Goal: Task Accomplishment & Management: Manage account settings

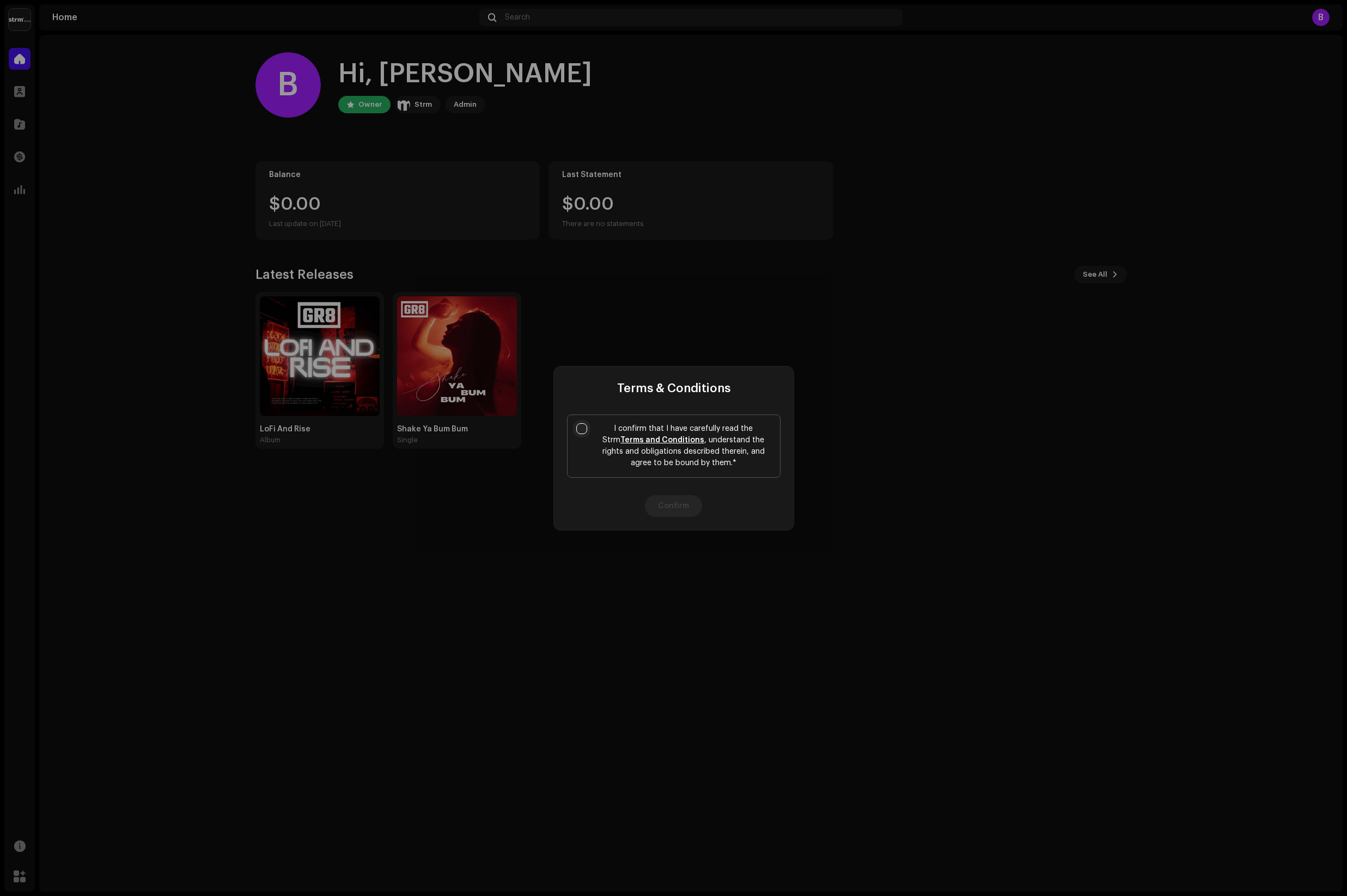
click at [580, 424] on input "I confirm that I have carefully read the Strm Terms and Conditions , understand…" at bounding box center [582, 429] width 11 height 11
checkbox input "true"
click at [692, 509] on button "Confirm" at bounding box center [673, 506] width 57 height 22
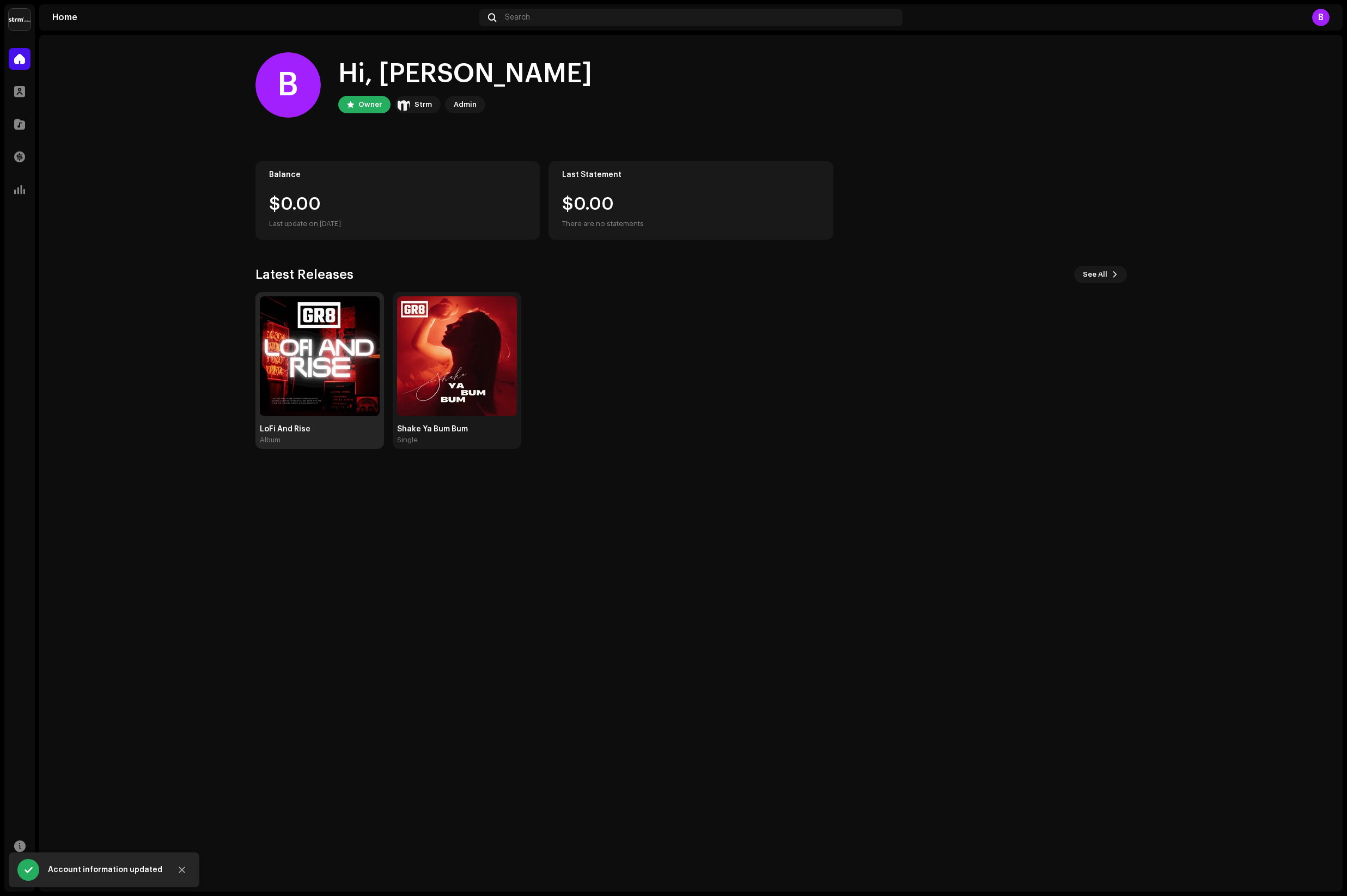
click at [331, 346] on img at bounding box center [319, 356] width 120 height 120
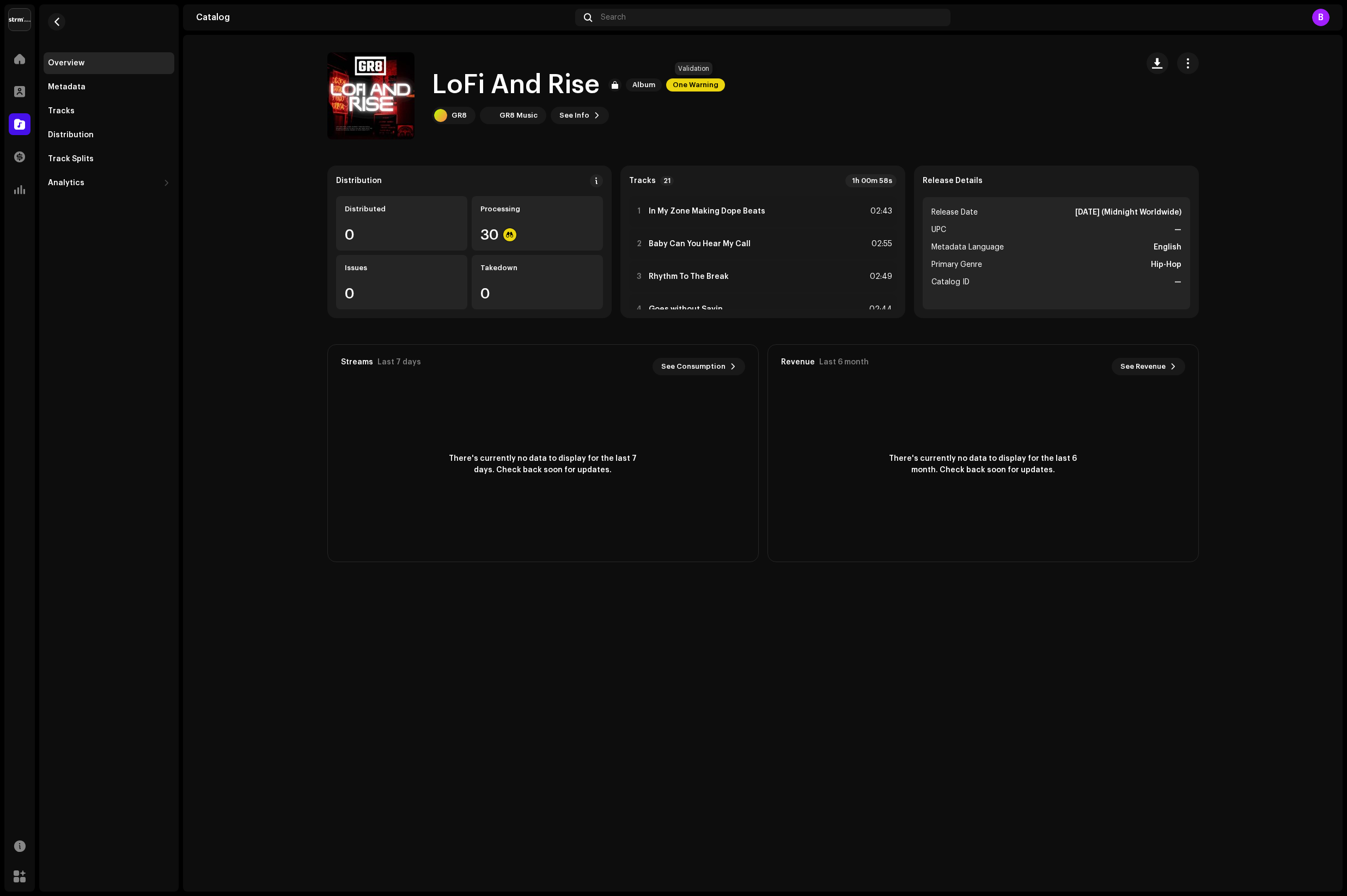
click at [684, 85] on span "One Warning" at bounding box center [696, 85] width 59 height 13
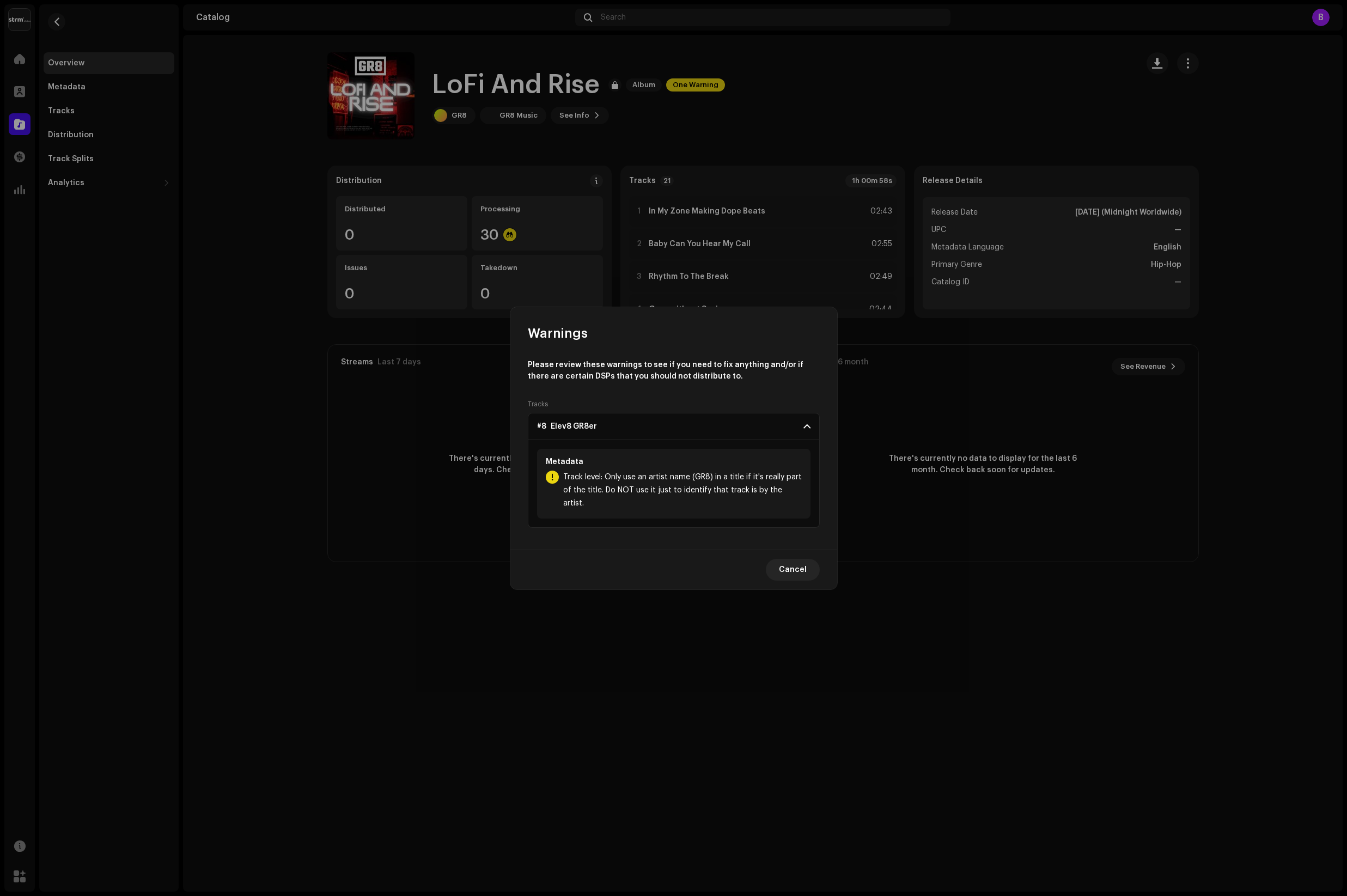
click at [807, 430] on span at bounding box center [807, 427] width 7 height 9
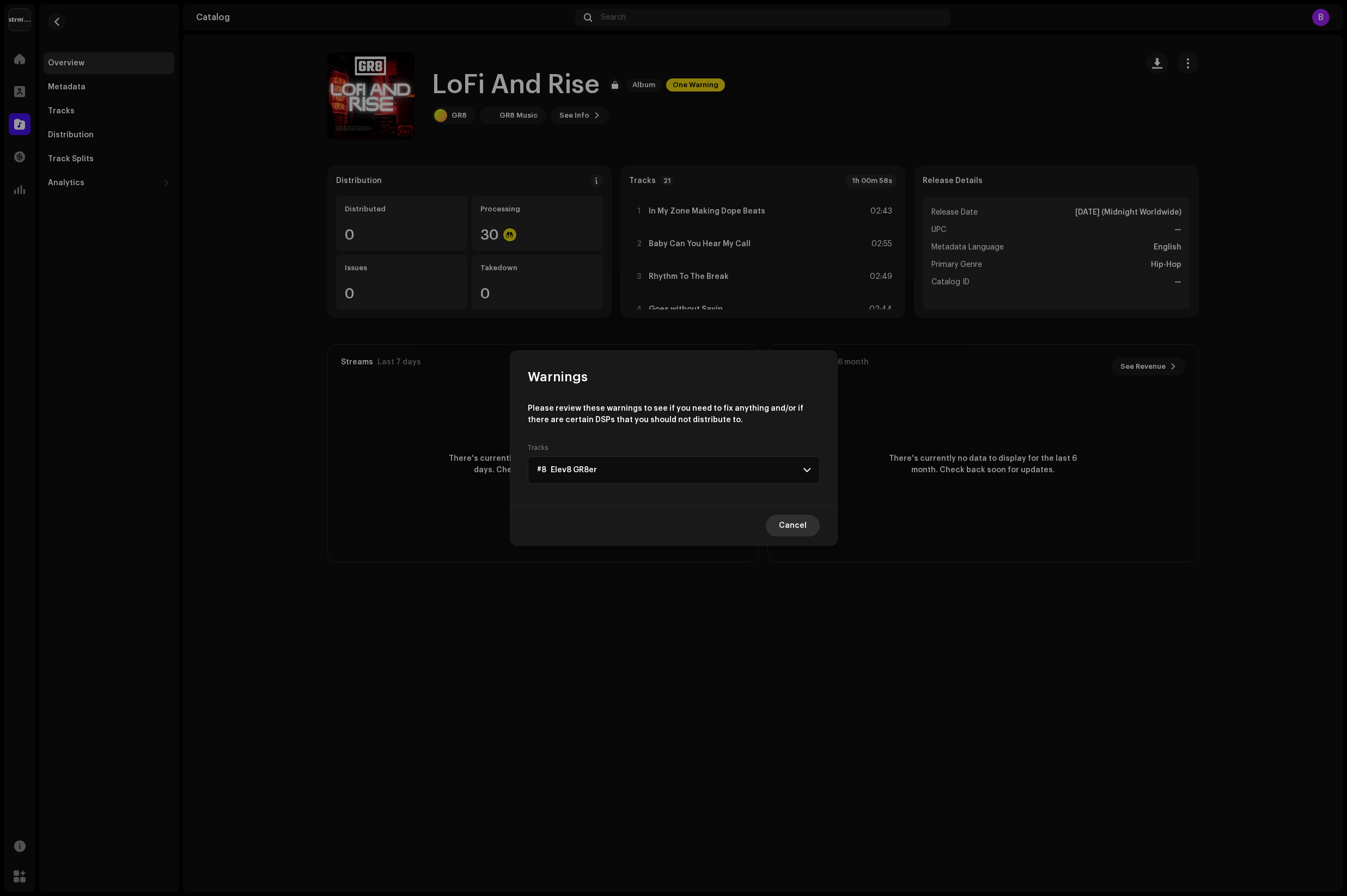
click at [799, 524] on span "Cancel" at bounding box center [793, 526] width 28 height 22
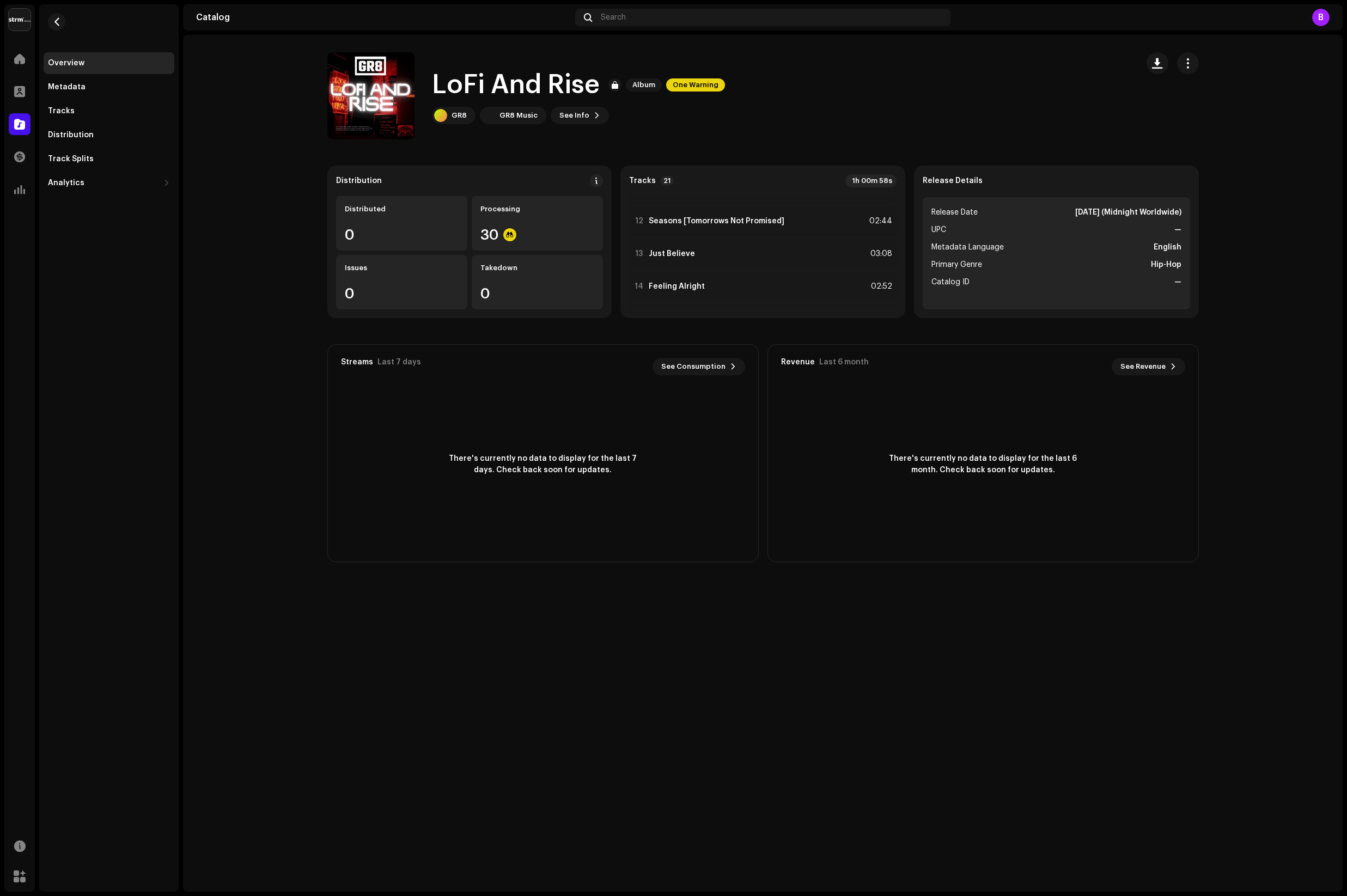
scroll to position [359, 0]
click at [582, 114] on span "See Info" at bounding box center [575, 115] width 30 height 22
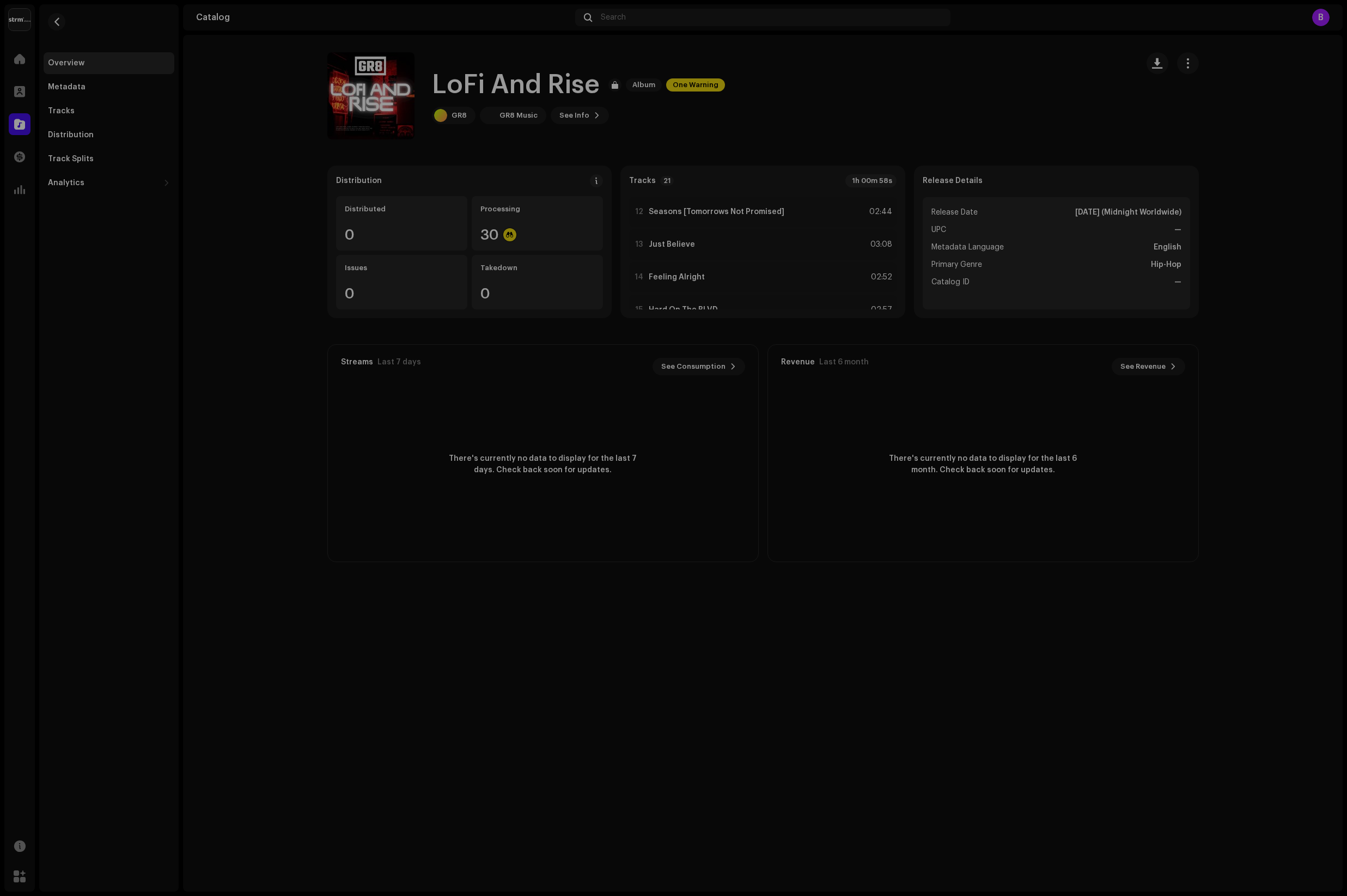
click at [425, 523] on div "LoFi And Rise 3041017 Metadata Distribution Metadata Language English Release T…" at bounding box center [673, 448] width 1347 height 896
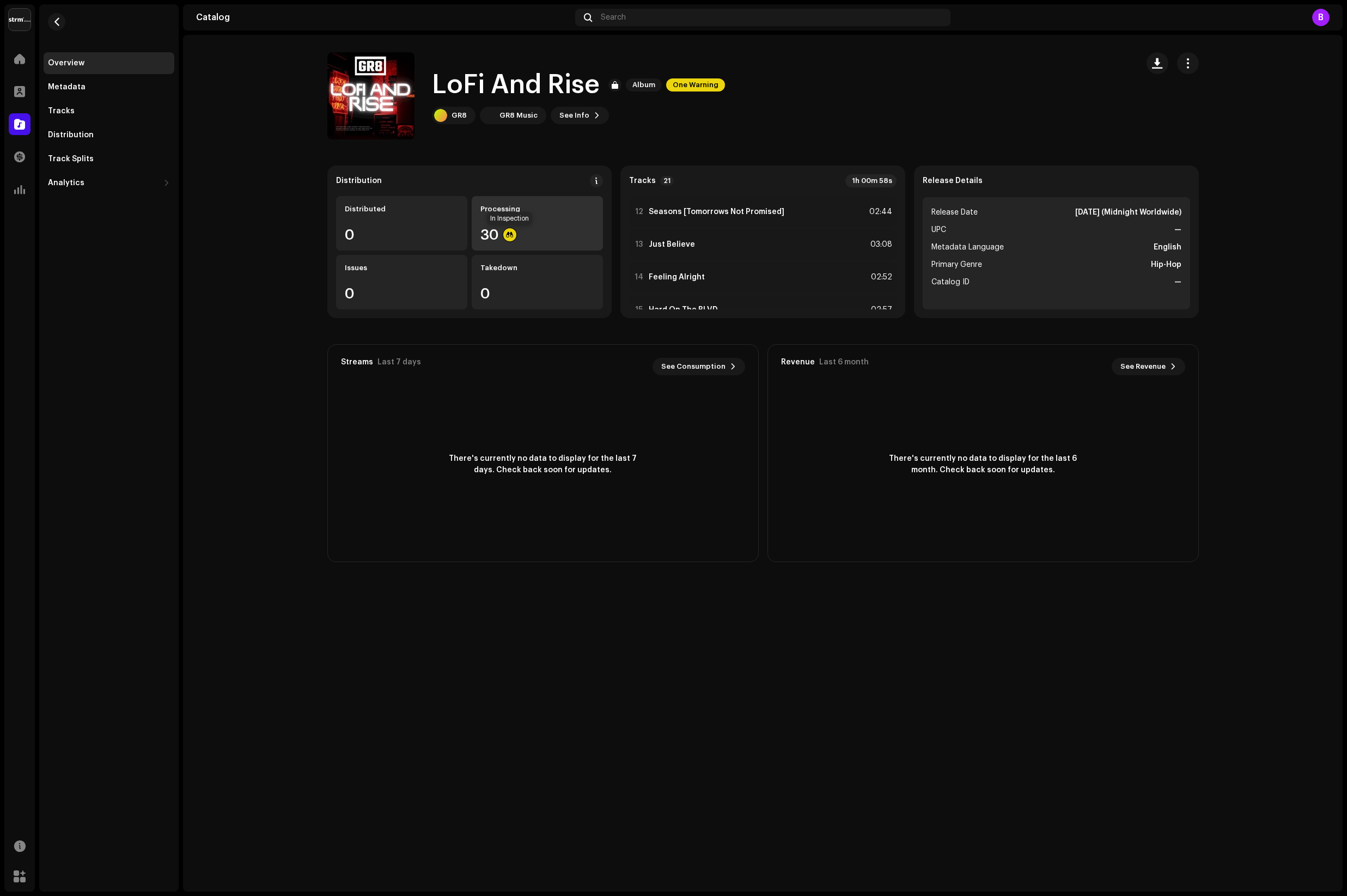
click at [512, 236] on div at bounding box center [509, 235] width 13 height 13
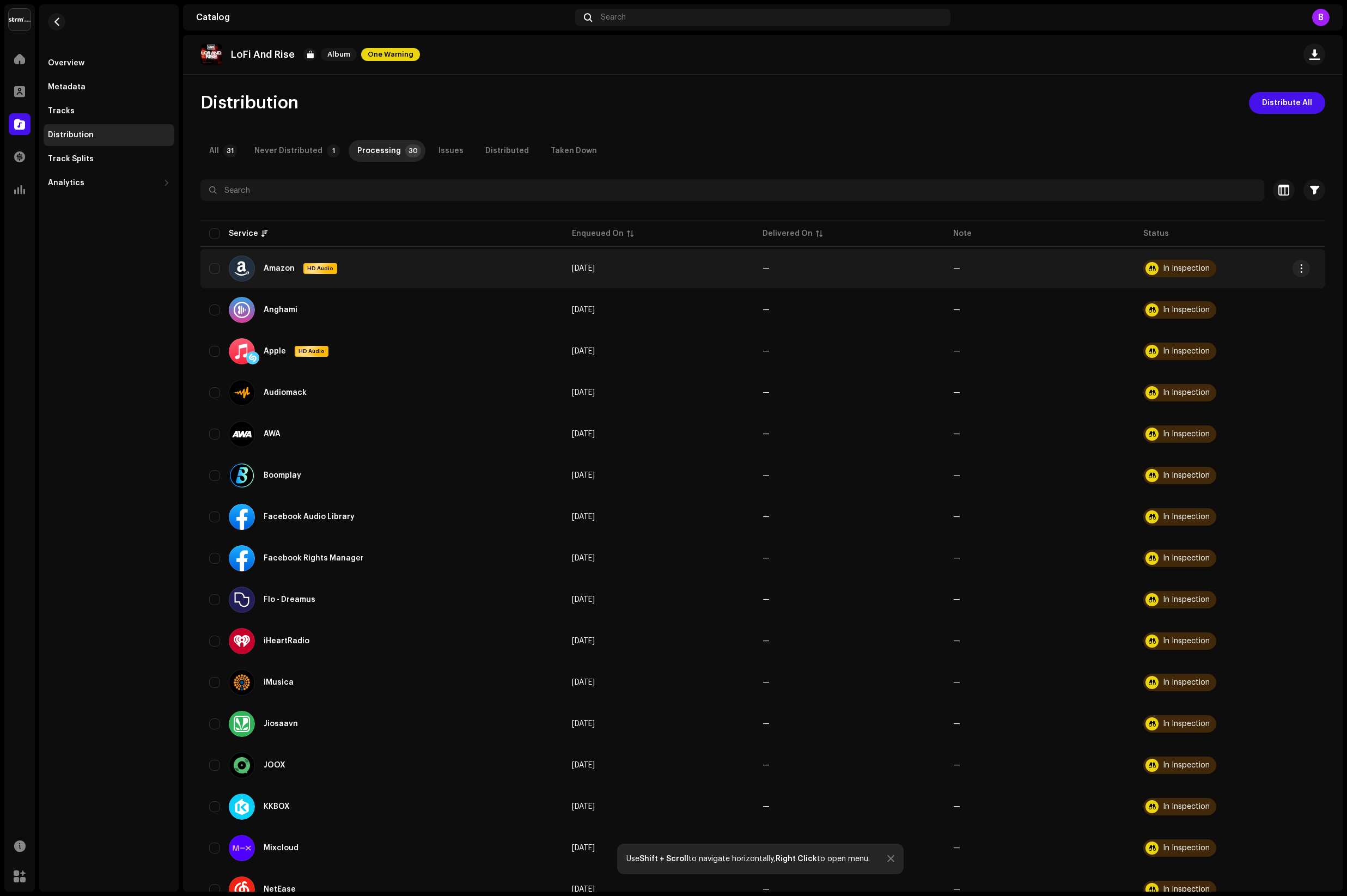
click at [1164, 269] on div "In Inspection" at bounding box center [1186, 269] width 47 height 8
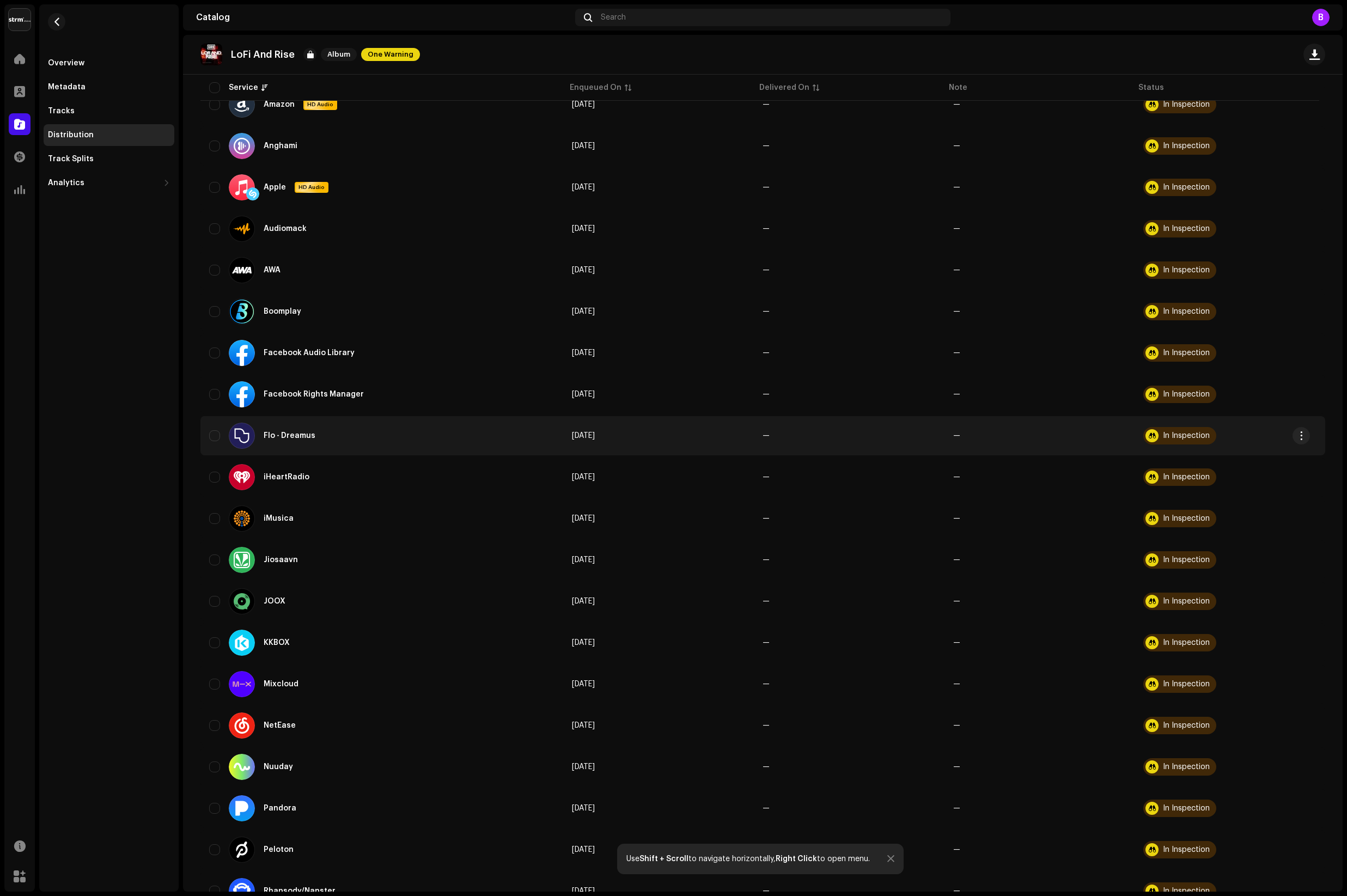
scroll to position [166, 0]
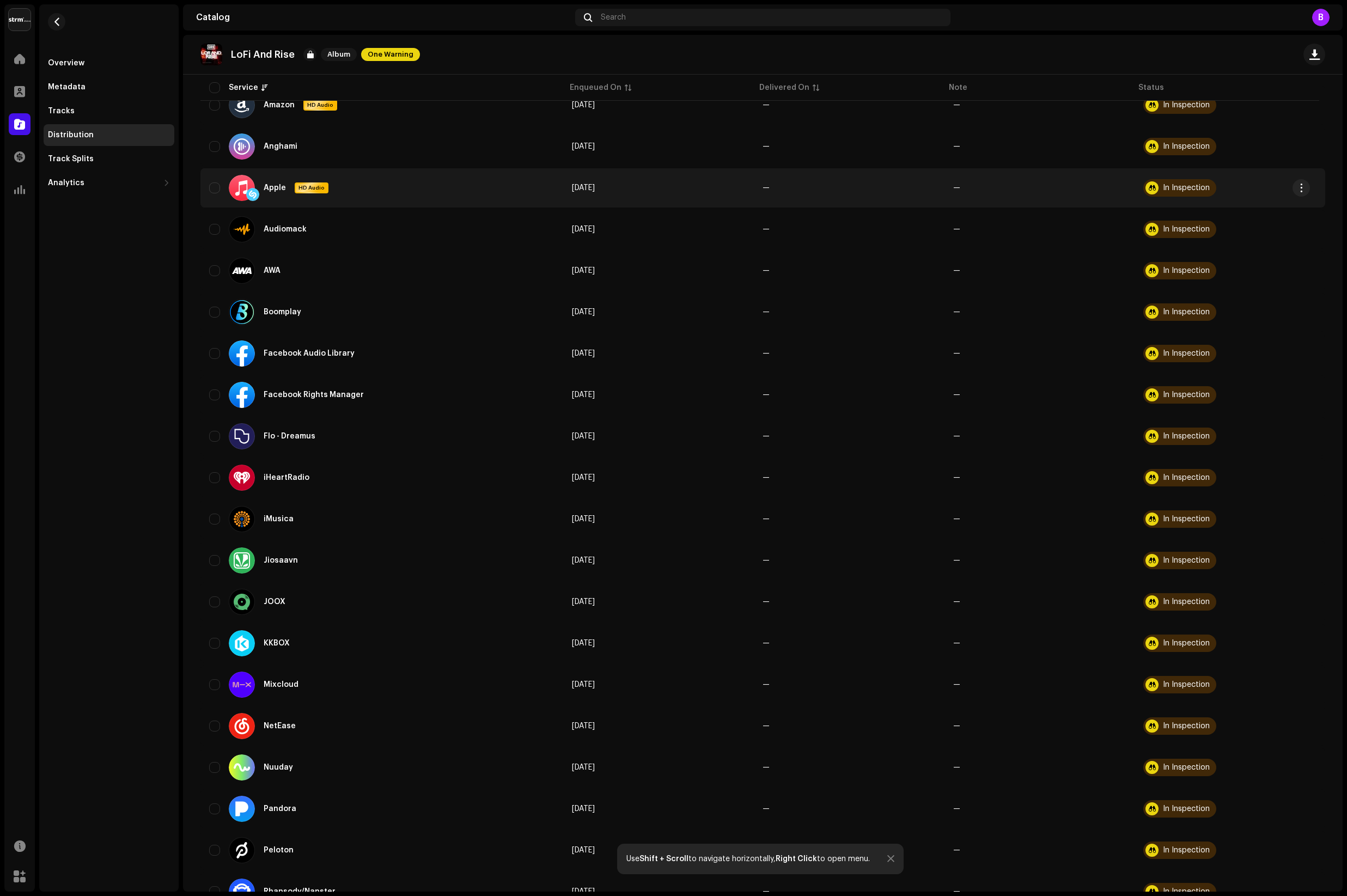
click at [1185, 185] on div "In Inspection" at bounding box center [1186, 188] width 47 height 8
click at [1146, 188] on div at bounding box center [1152, 188] width 13 height 13
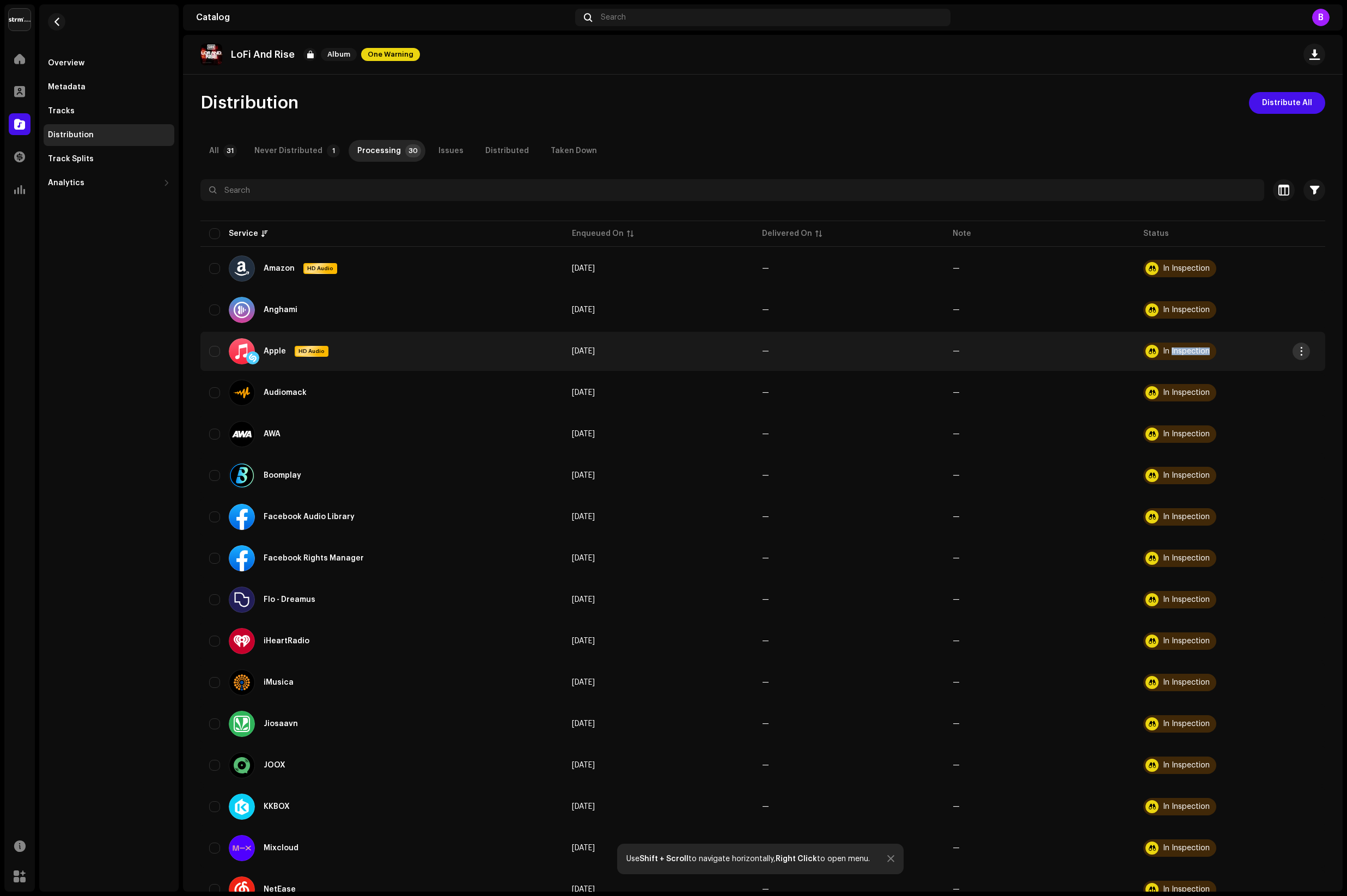
click at [1299, 349] on span "button" at bounding box center [1301, 351] width 8 height 9
click at [1217, 378] on span "Distribute" at bounding box center [1219, 376] width 39 height 9
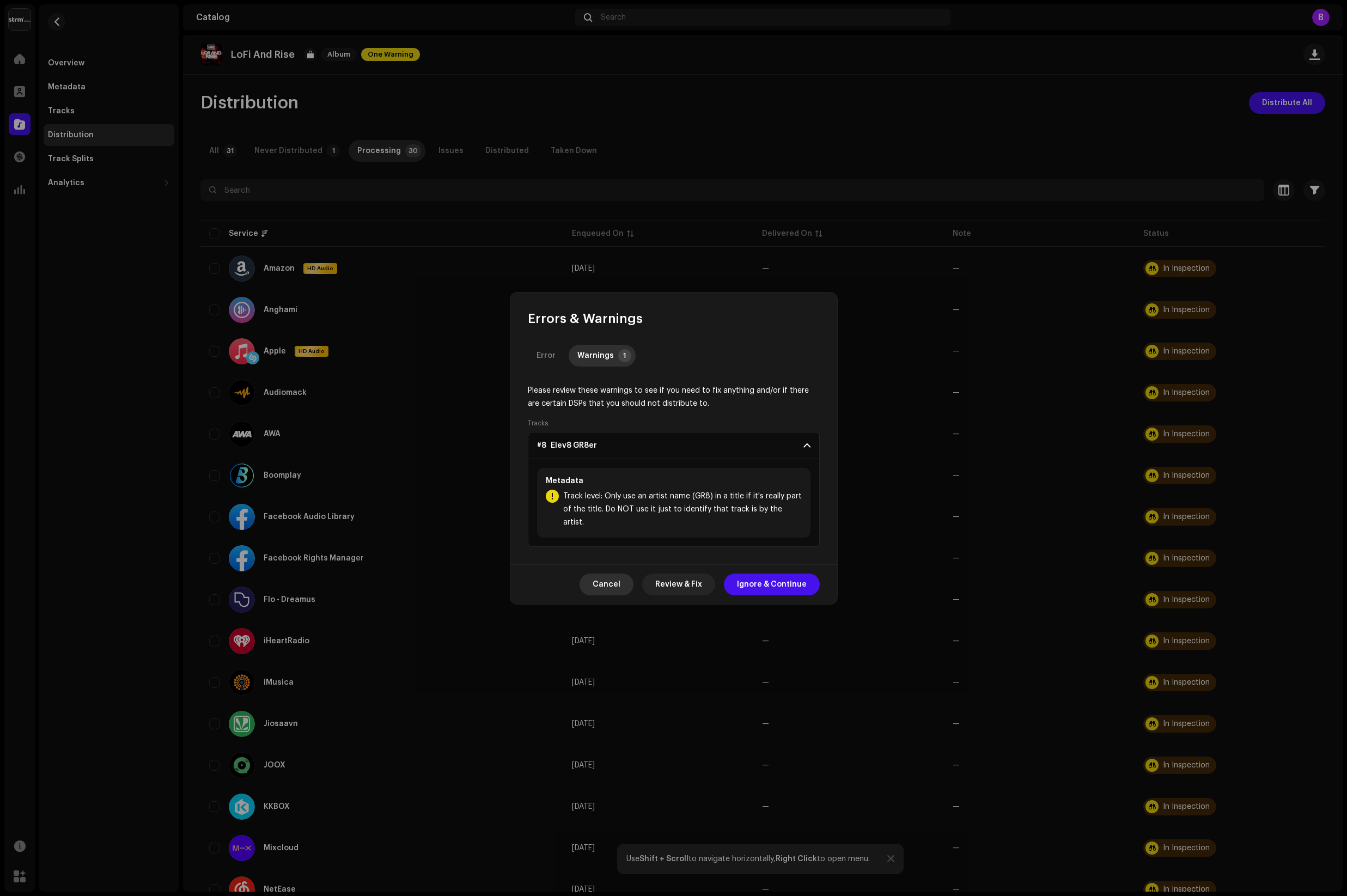
click at [613, 578] on span "Cancel" at bounding box center [607, 584] width 28 height 22
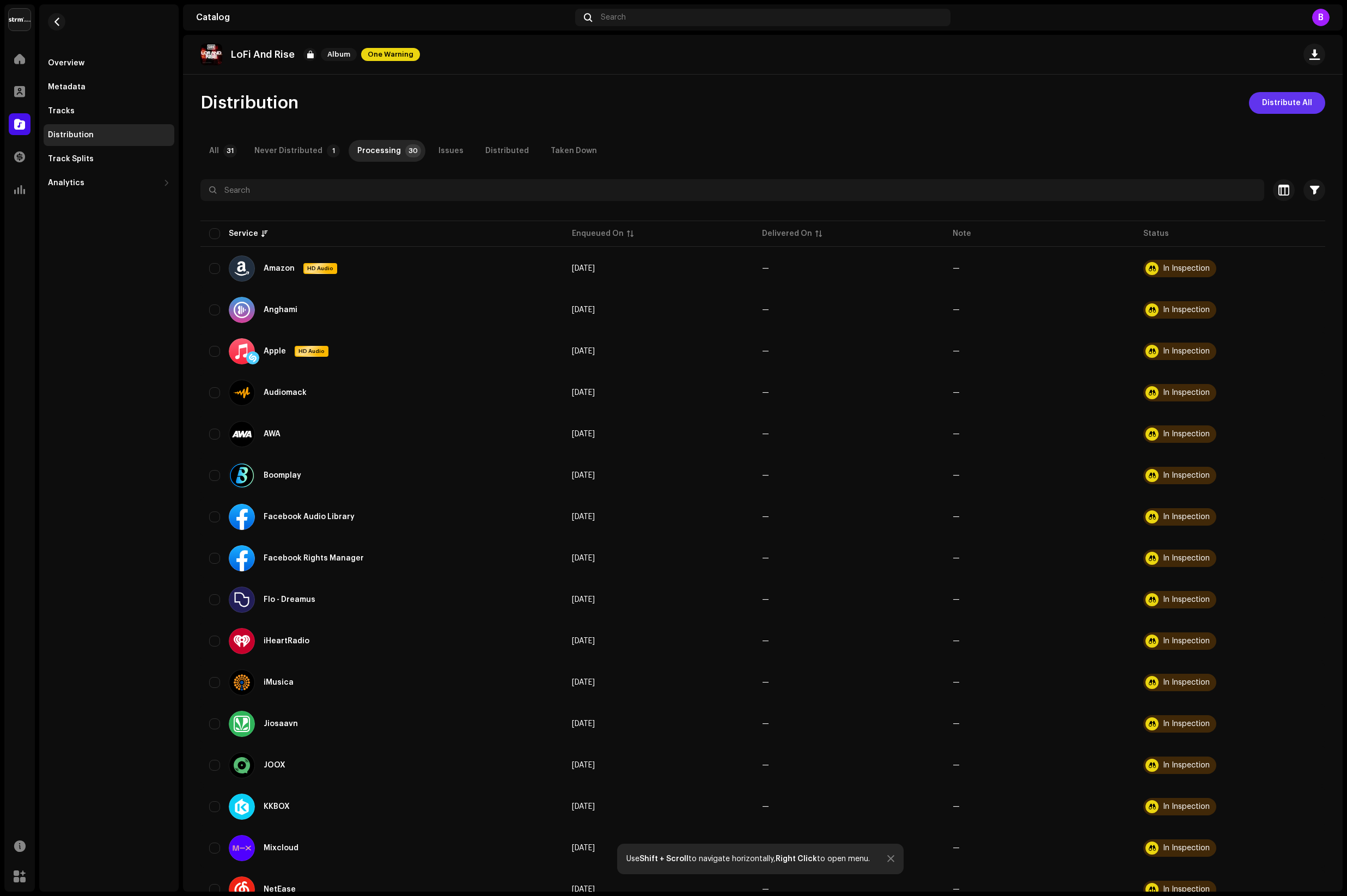
click at [1270, 99] on span "Distribute All" at bounding box center [1287, 103] width 50 height 22
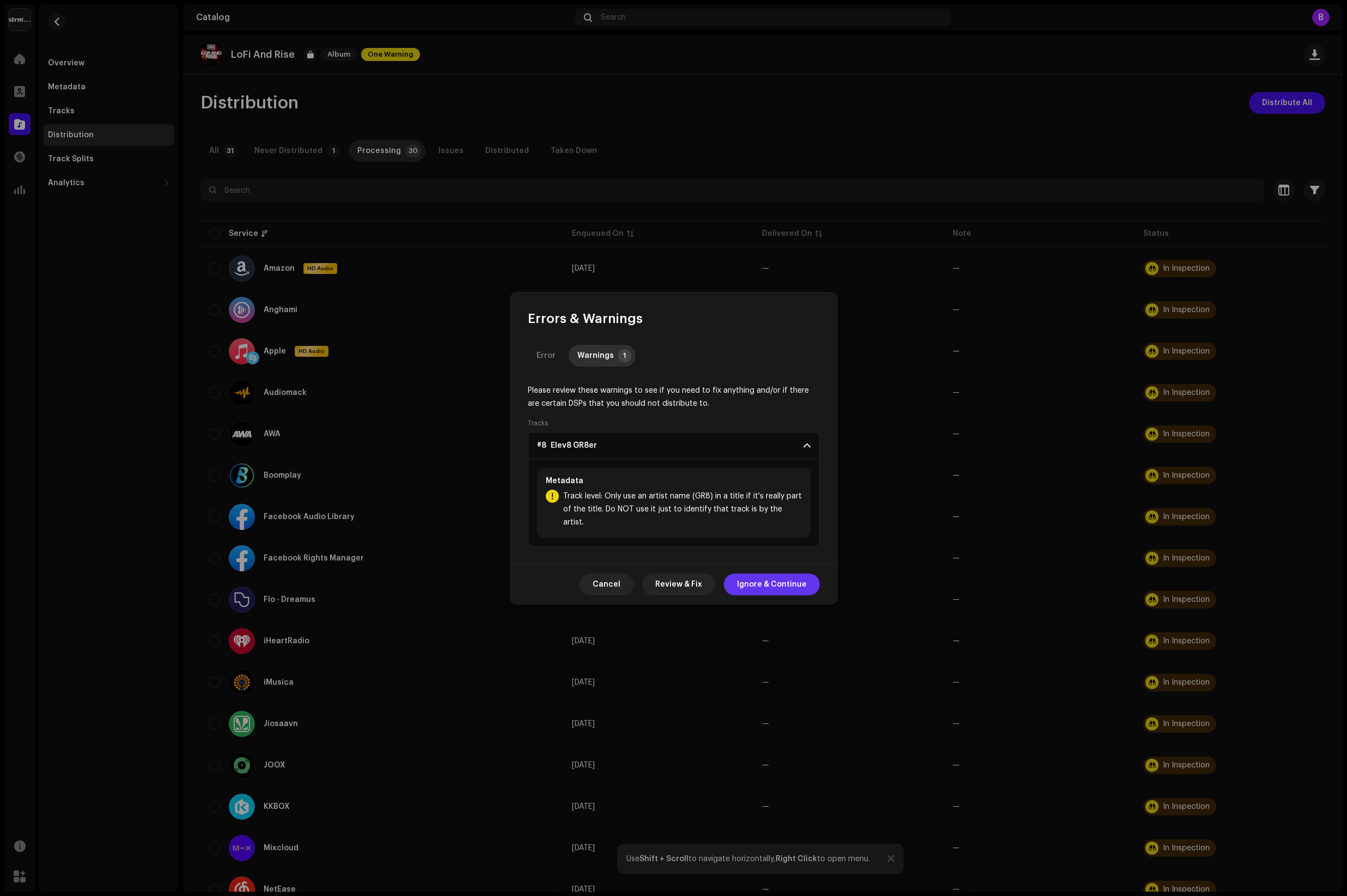
click at [787, 575] on span "Ignore & Continue" at bounding box center [772, 584] width 70 height 22
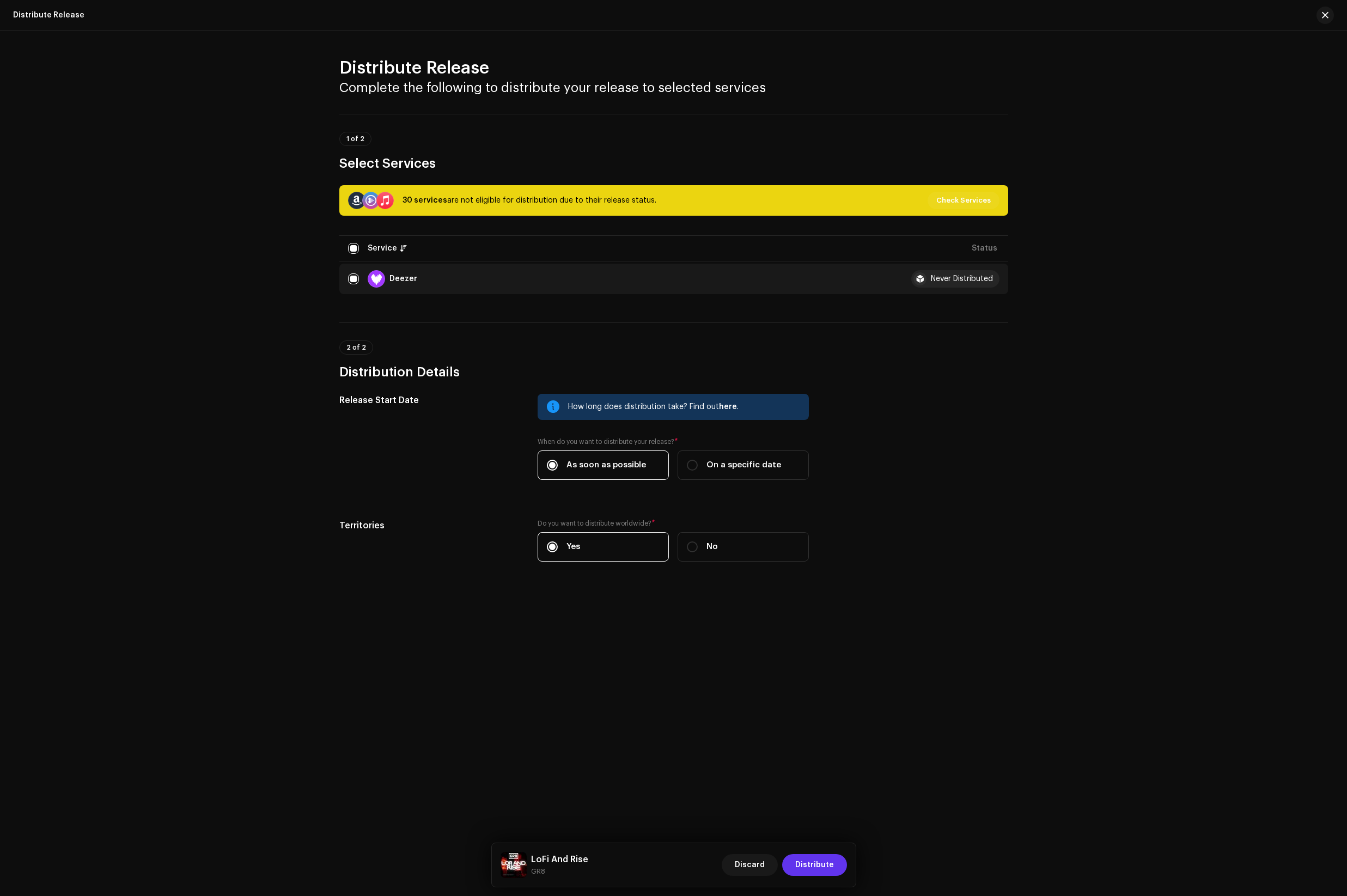
click at [821, 867] on span "Distribute" at bounding box center [815, 865] width 39 height 22
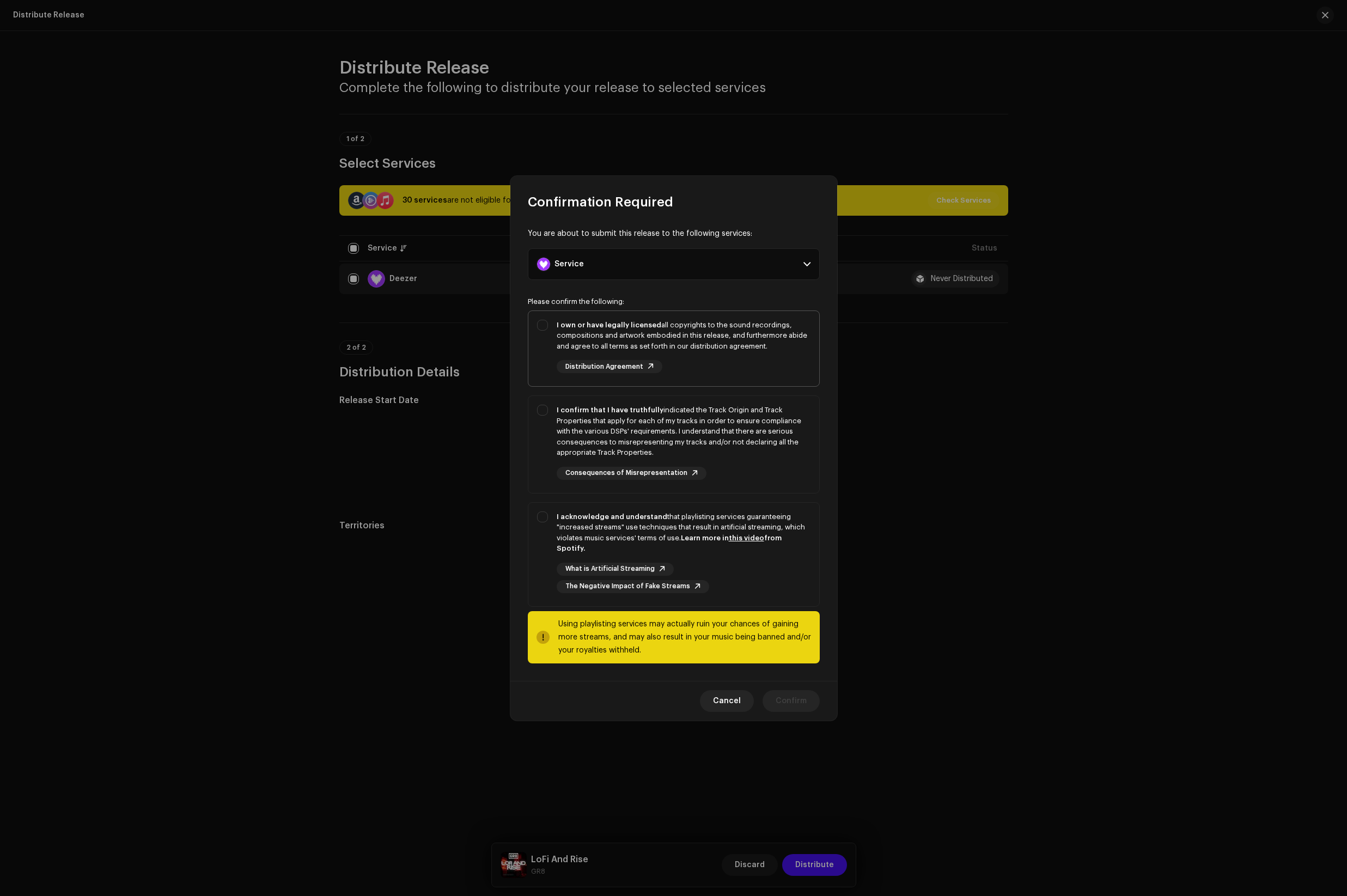
click at [548, 331] on div "I own or have legally licensed all copyrights to the sound recordings, composit…" at bounding box center [674, 347] width 291 height 72
checkbox input "true"
click at [545, 417] on div "I confirm that I have truthfully indicated the Track Origin and Track Propertie…" at bounding box center [674, 442] width 291 height 93
checkbox input "true"
click at [542, 522] on div "I acknowledge and understand that playlisting services guaranteeing "increased …" at bounding box center [674, 552] width 291 height 99
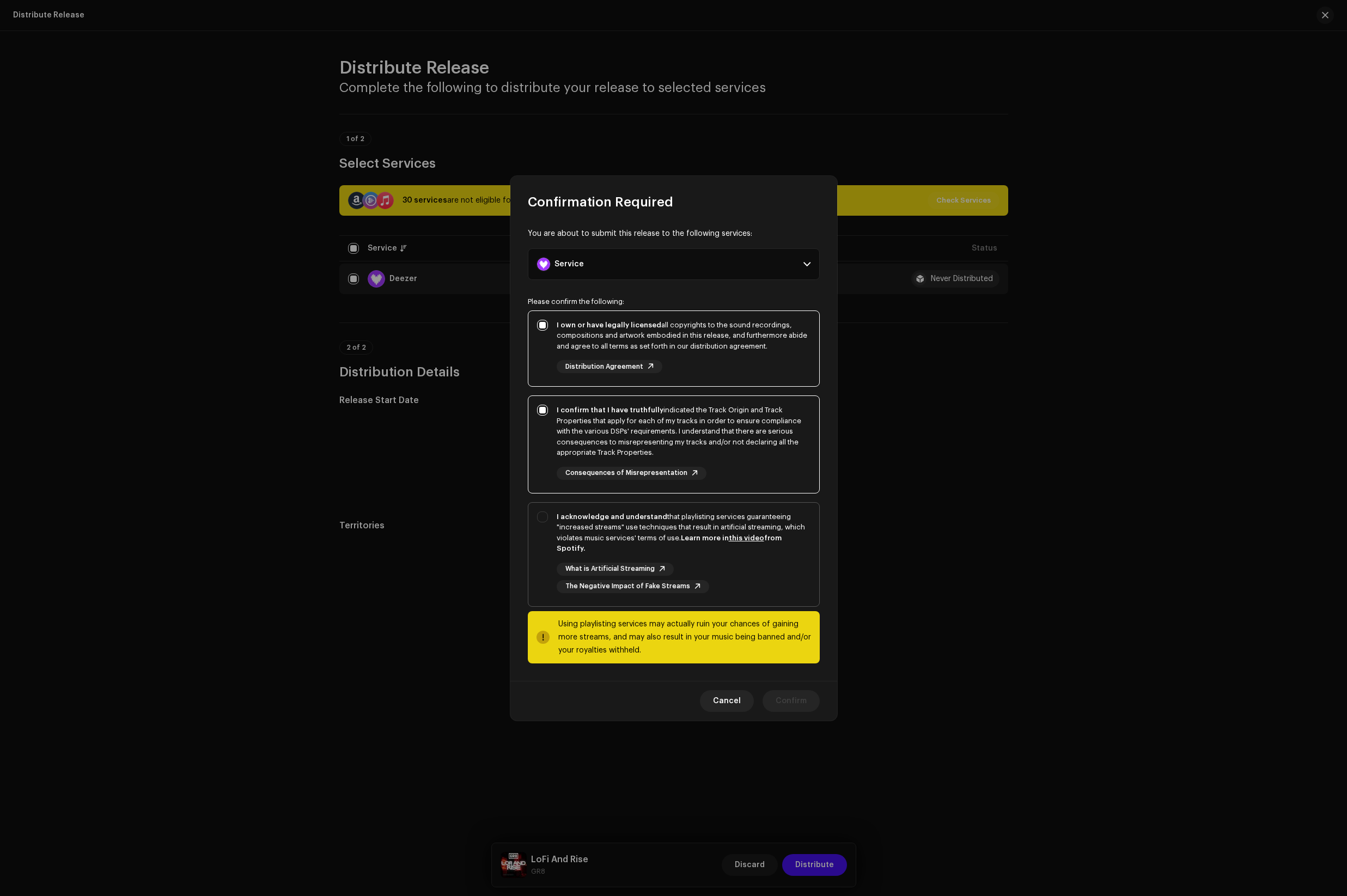
checkbox input "true"
click at [796, 693] on span "Confirm" at bounding box center [791, 701] width 31 height 22
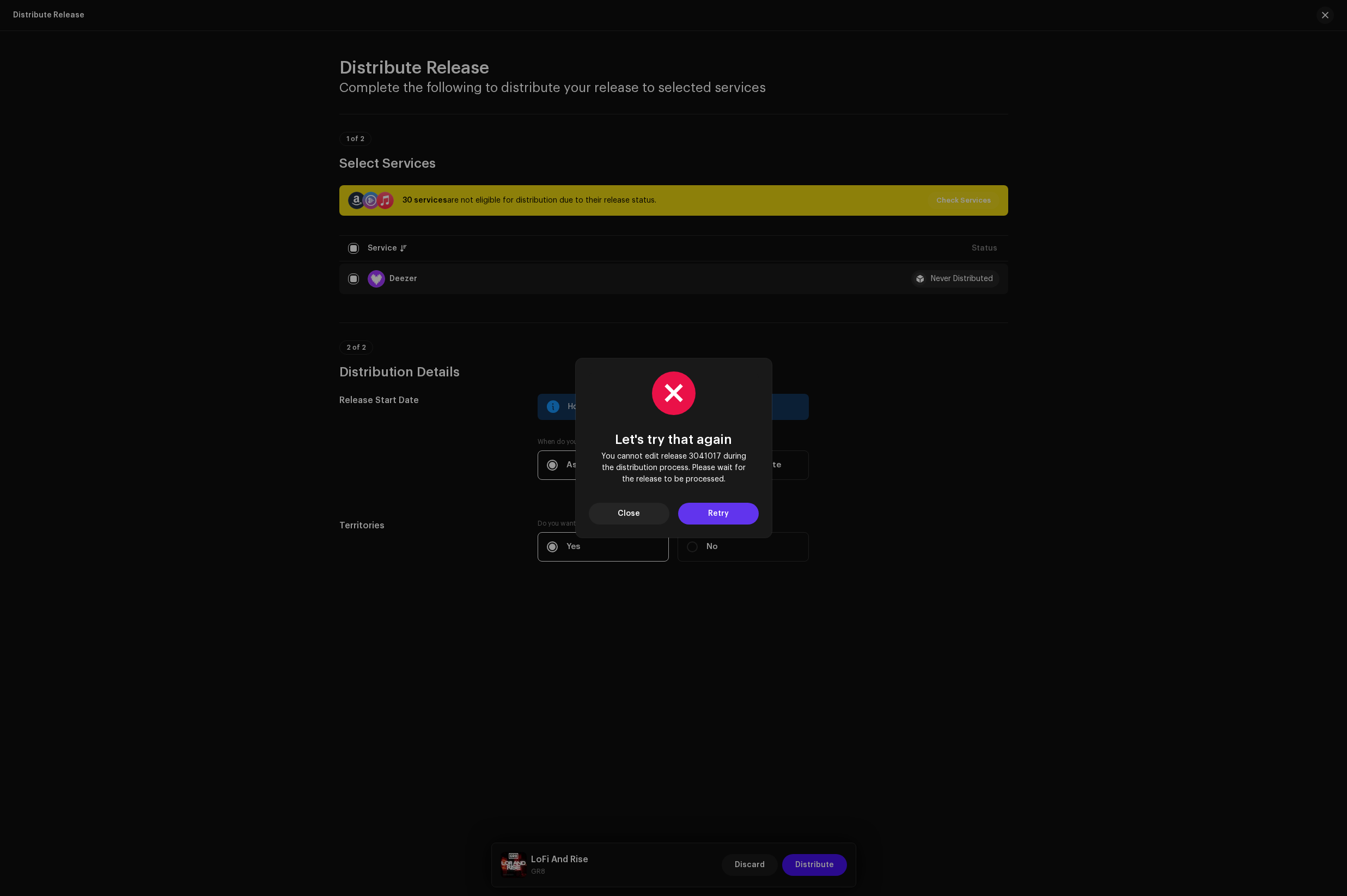
click at [718, 515] on span "Retry" at bounding box center [718, 513] width 21 height 22
click at [644, 513] on button "Close" at bounding box center [629, 513] width 81 height 22
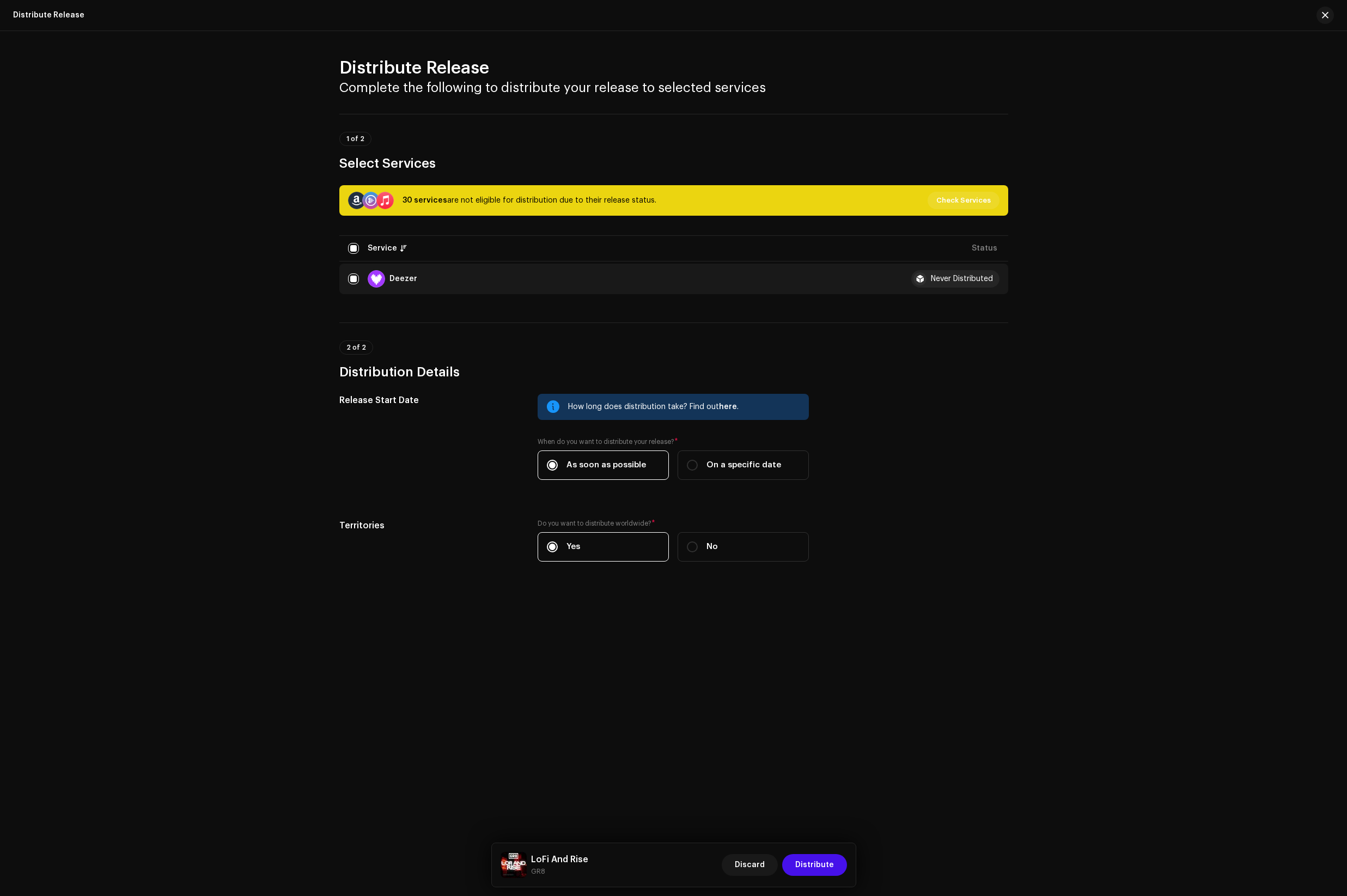
click at [976, 198] on span "Check Services" at bounding box center [964, 200] width 55 height 22
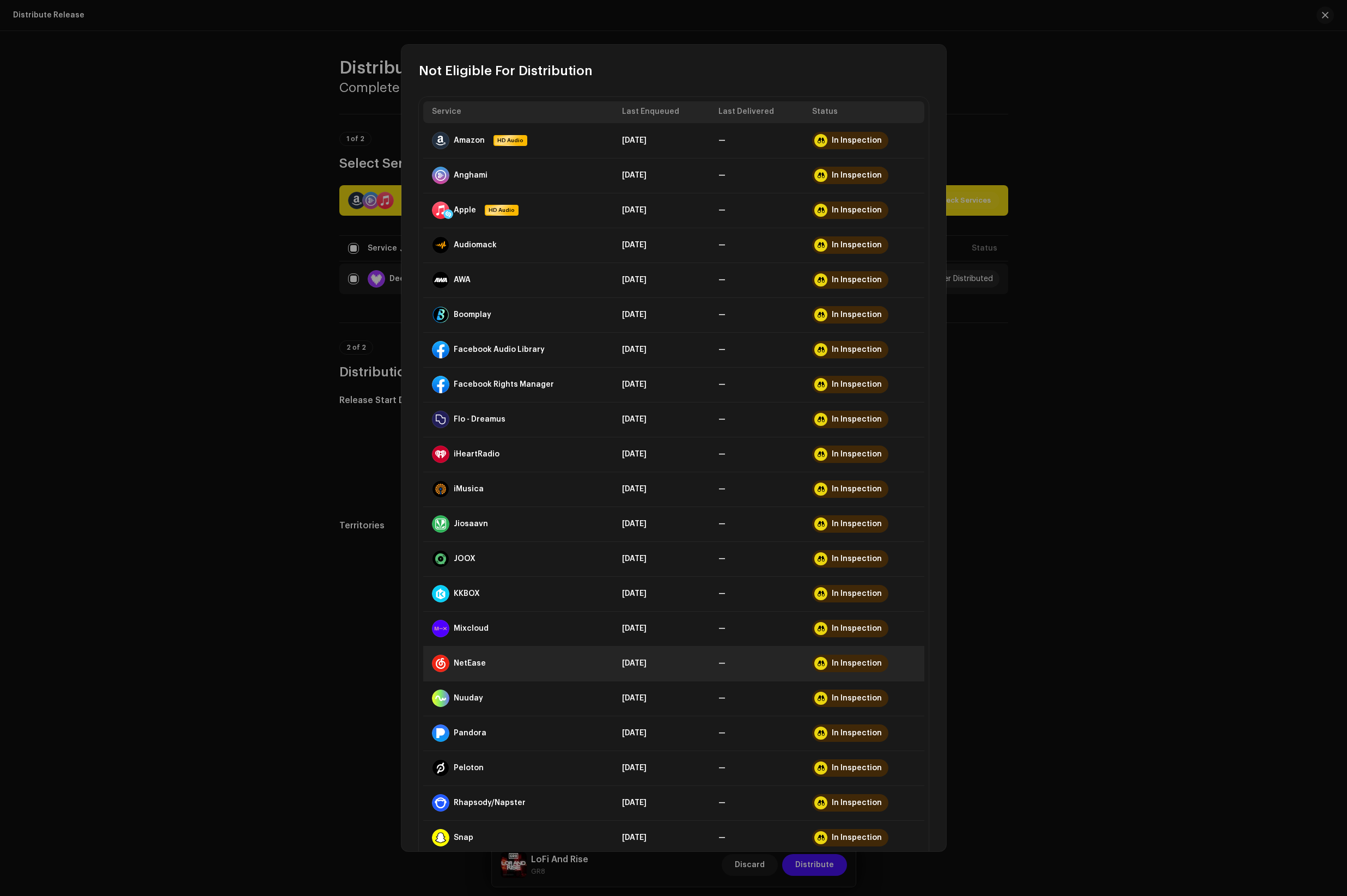
click at [815, 665] on div at bounding box center [821, 663] width 13 height 13
click at [832, 663] on div "In Inspection" at bounding box center [857, 664] width 50 height 9
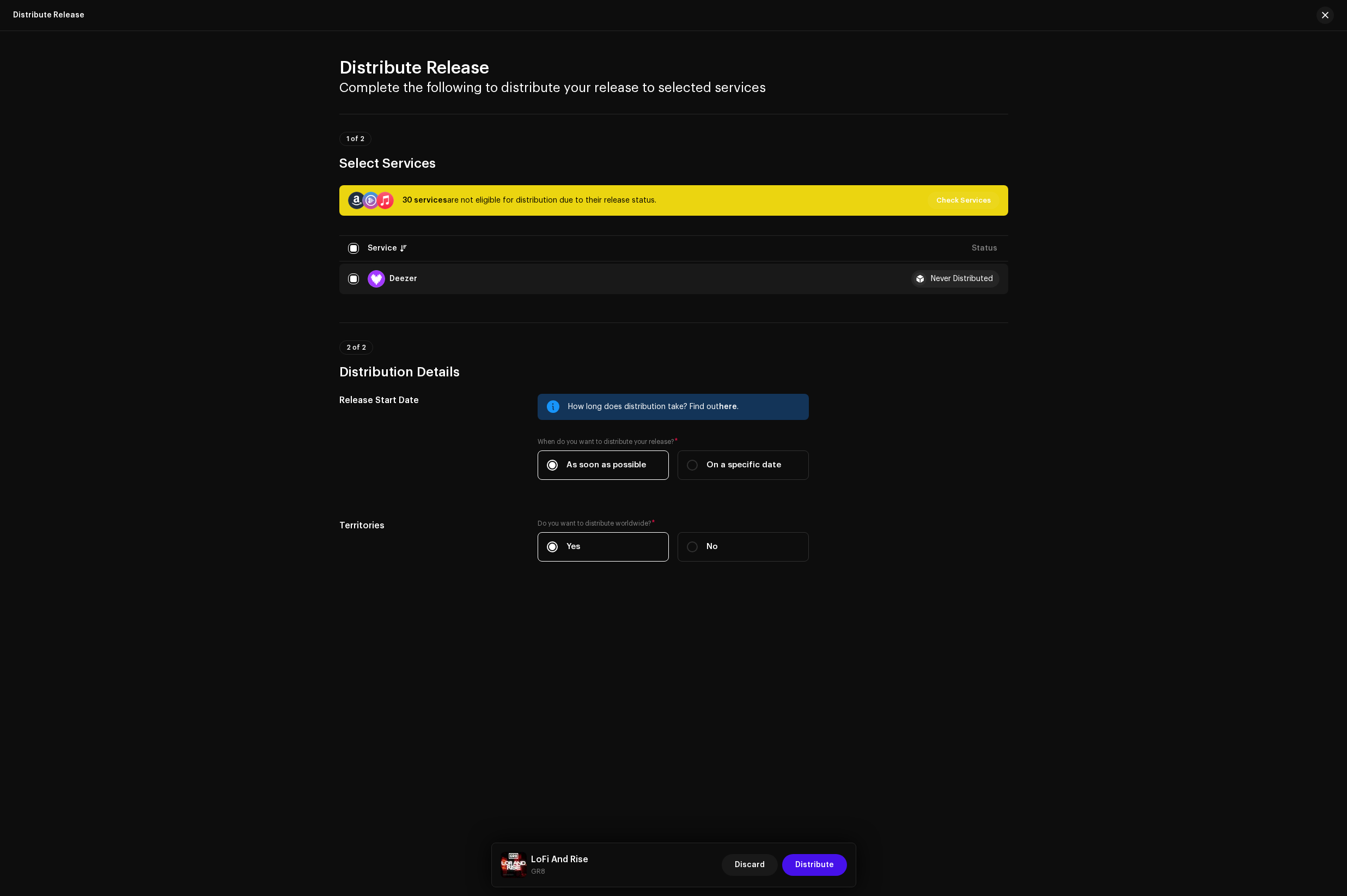
click at [1052, 395] on div "Not Eligible For Distribution Service Last Enqueued Last Delivered Status Amazo…" at bounding box center [673, 448] width 1347 height 896
click at [349, 132] on p-tag "1 of 2" at bounding box center [355, 139] width 32 height 14
click at [349, 140] on span "1 of 2" at bounding box center [355, 139] width 18 height 6
click at [1326, 15] on span "button" at bounding box center [1325, 15] width 6 height 9
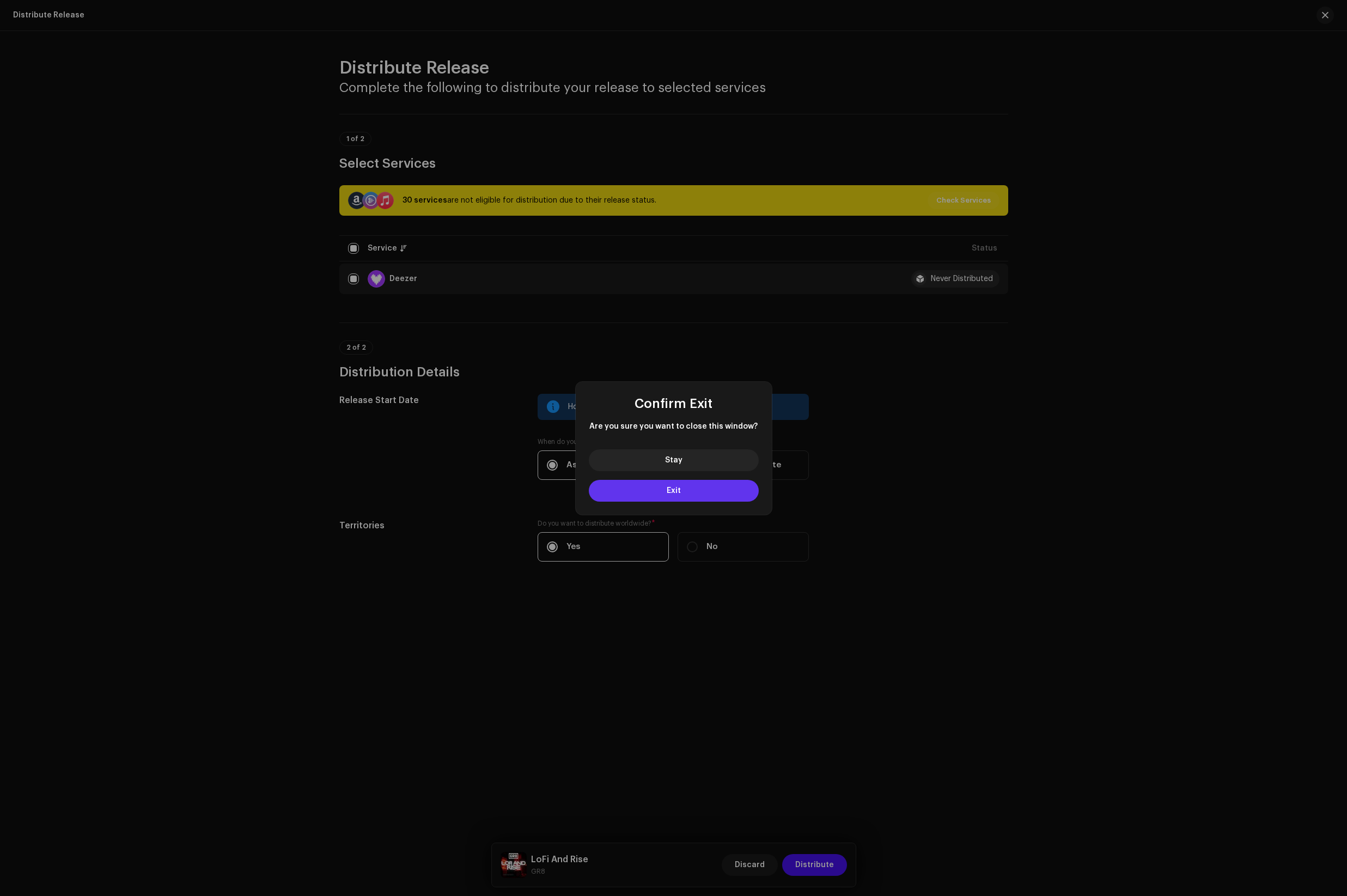
click at [707, 488] on button "Exit" at bounding box center [674, 491] width 170 height 22
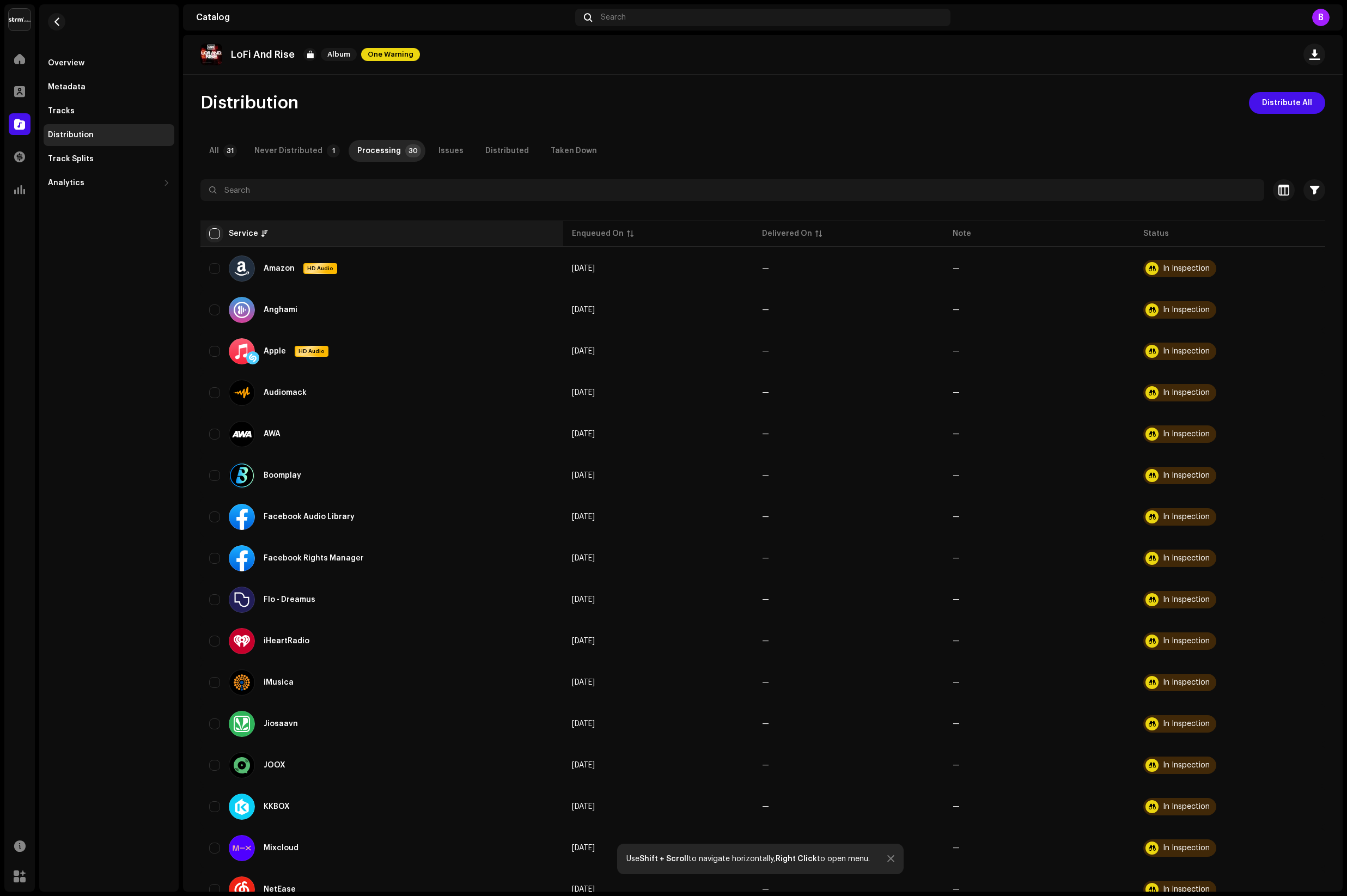
click at [215, 235] on input "checkbox" at bounding box center [214, 233] width 11 height 11
checkbox input "true"
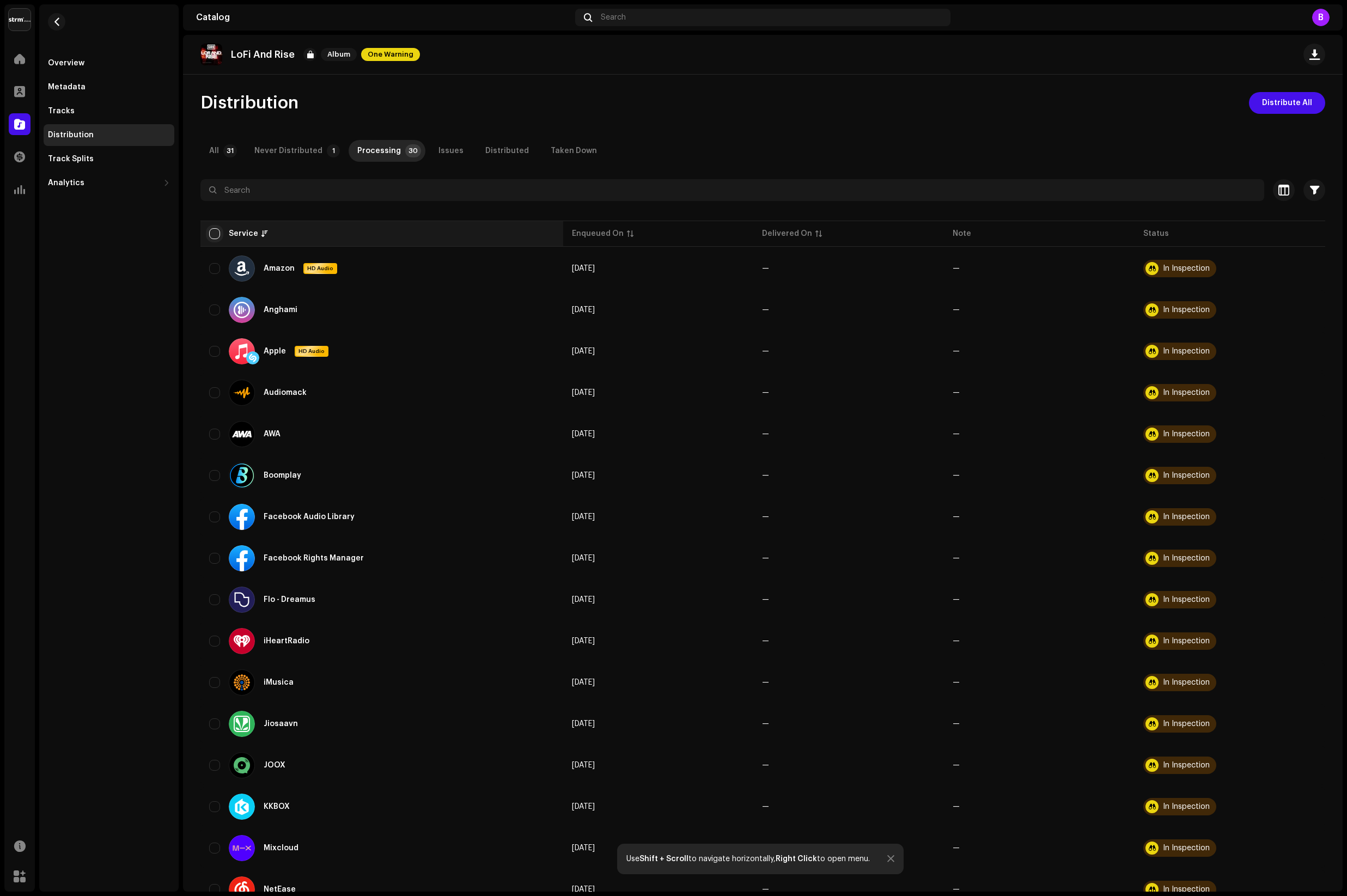
checkbox input "true"
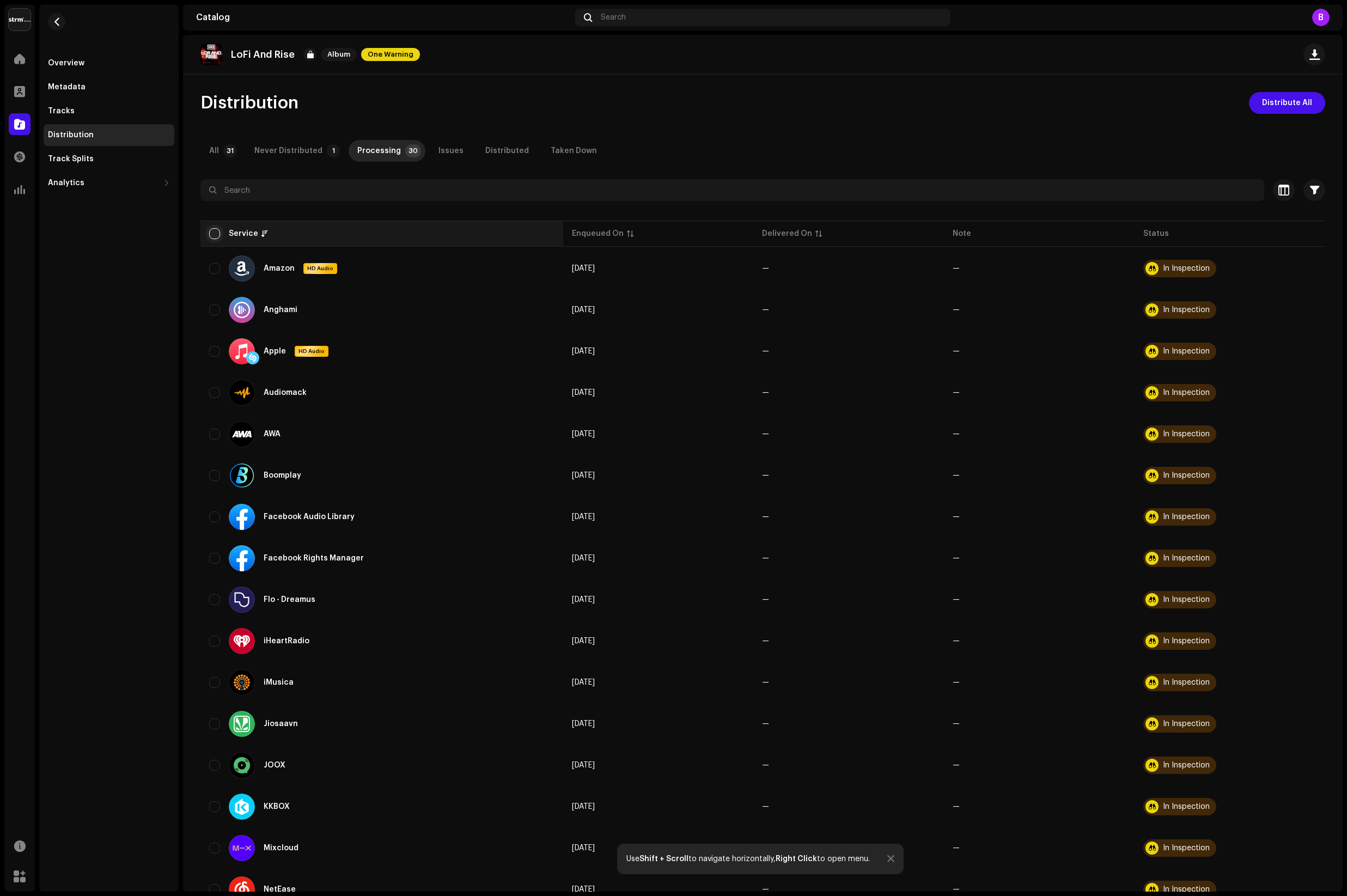
checkbox input "true"
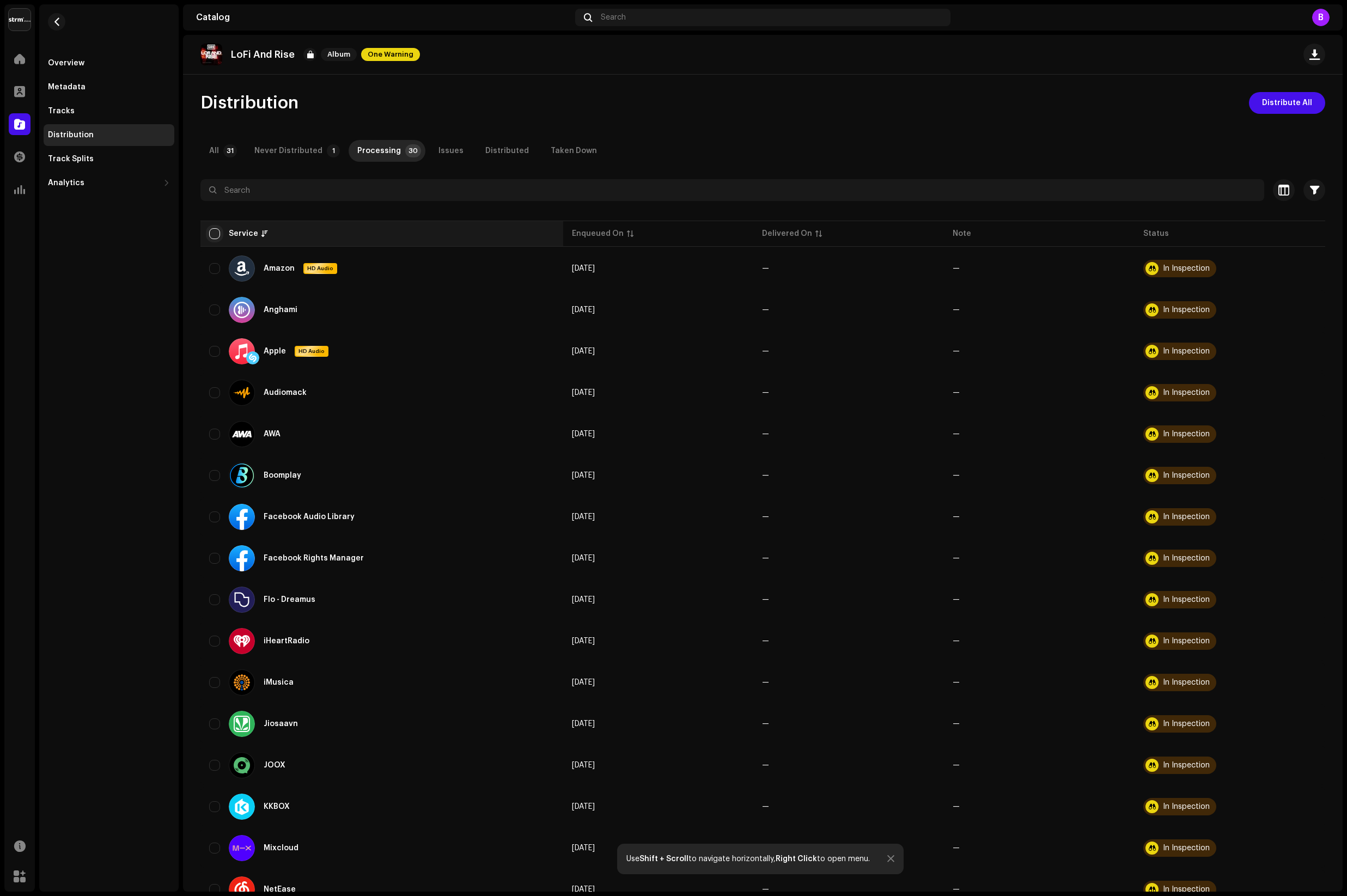
checkbox input "true"
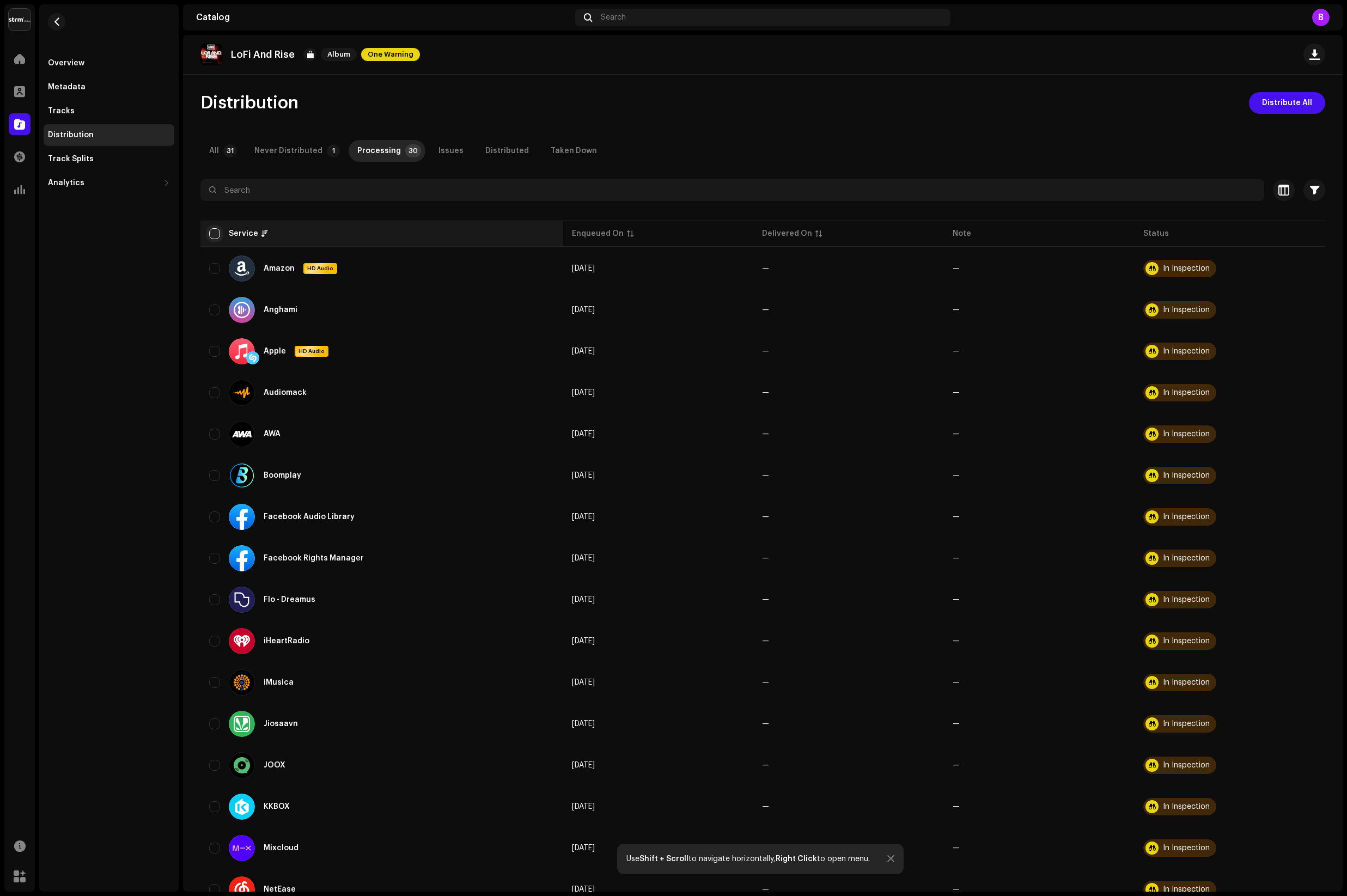
checkbox input "true"
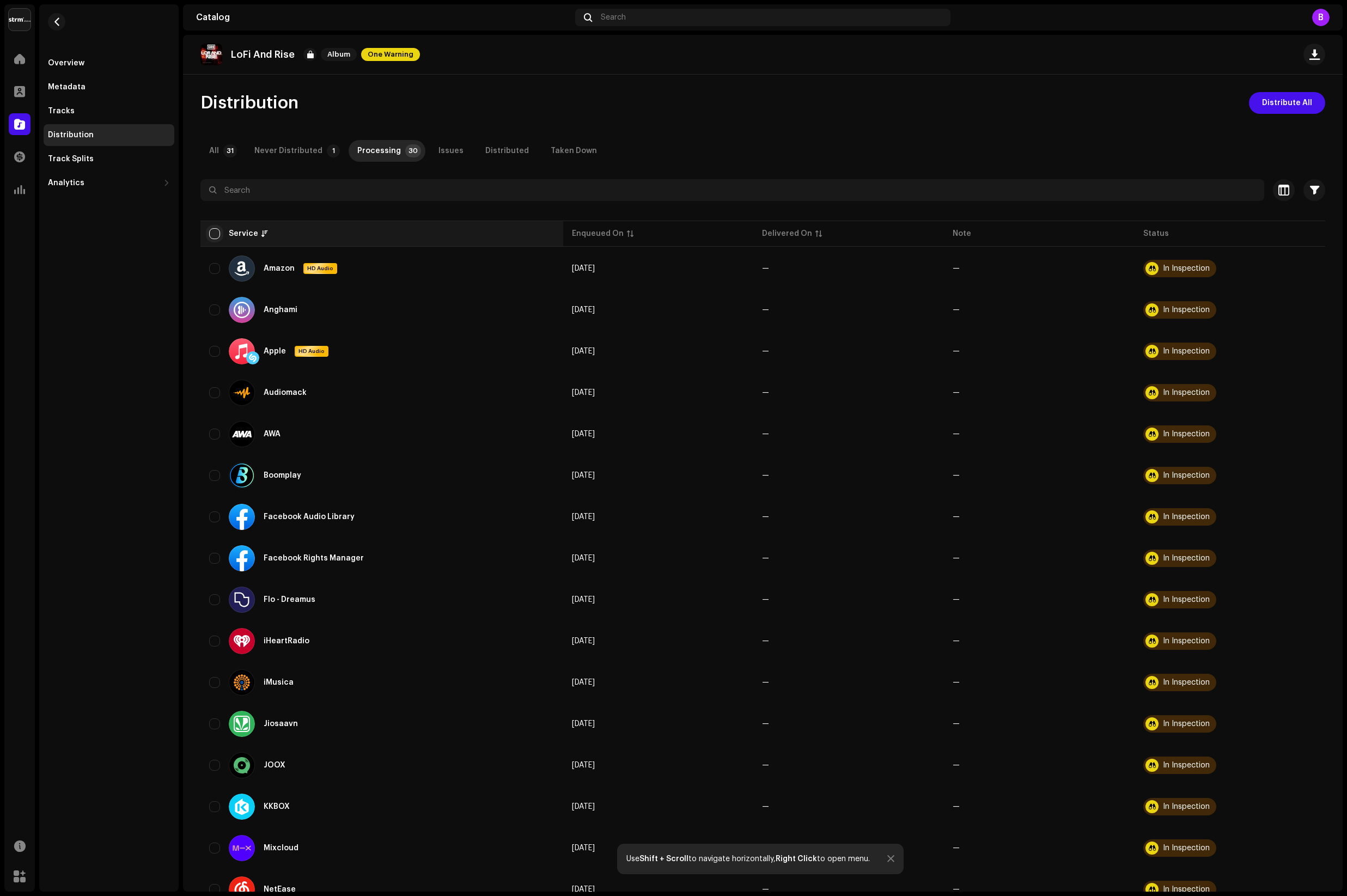
checkbox input "true"
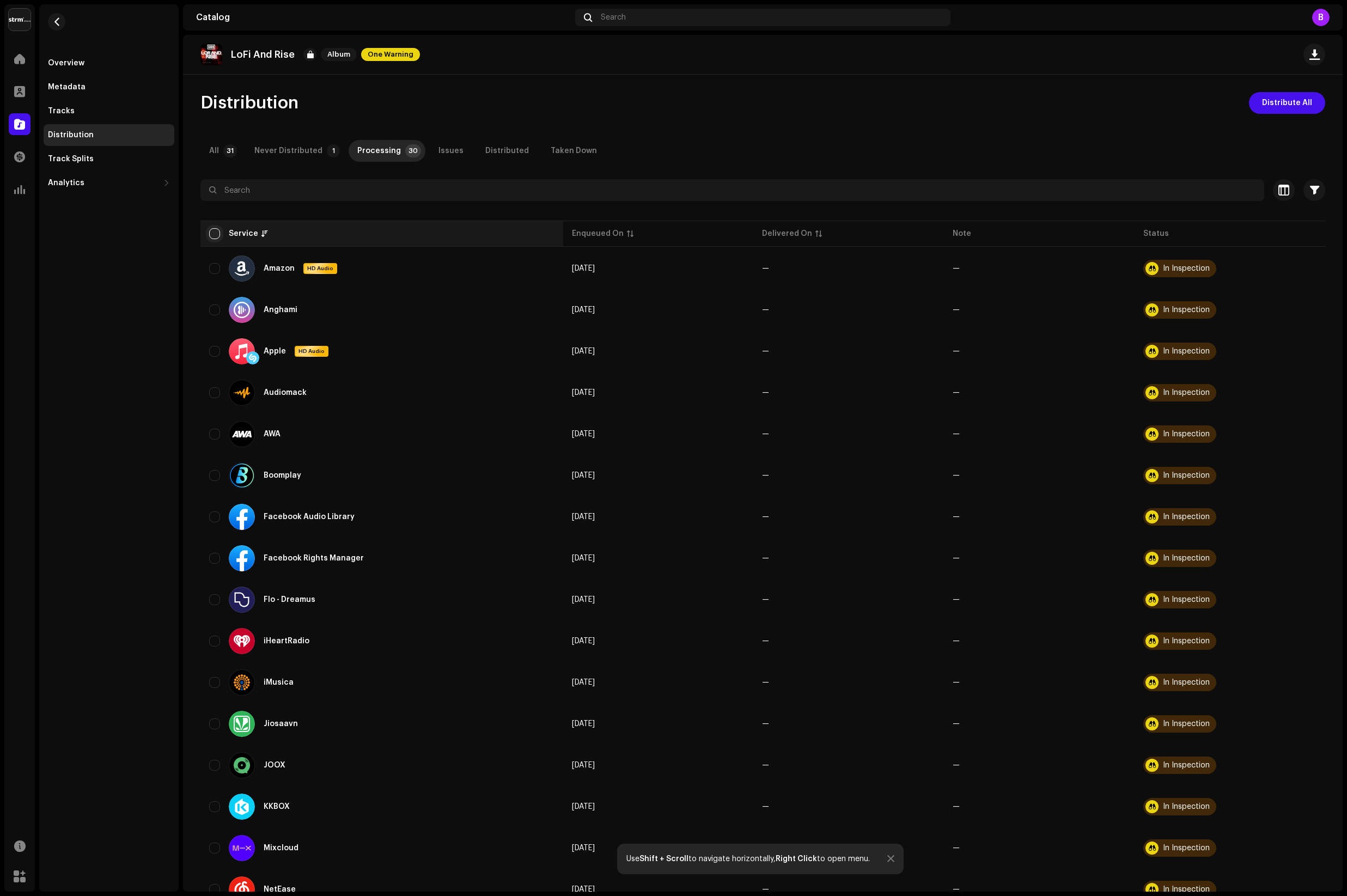
checkbox input "true"
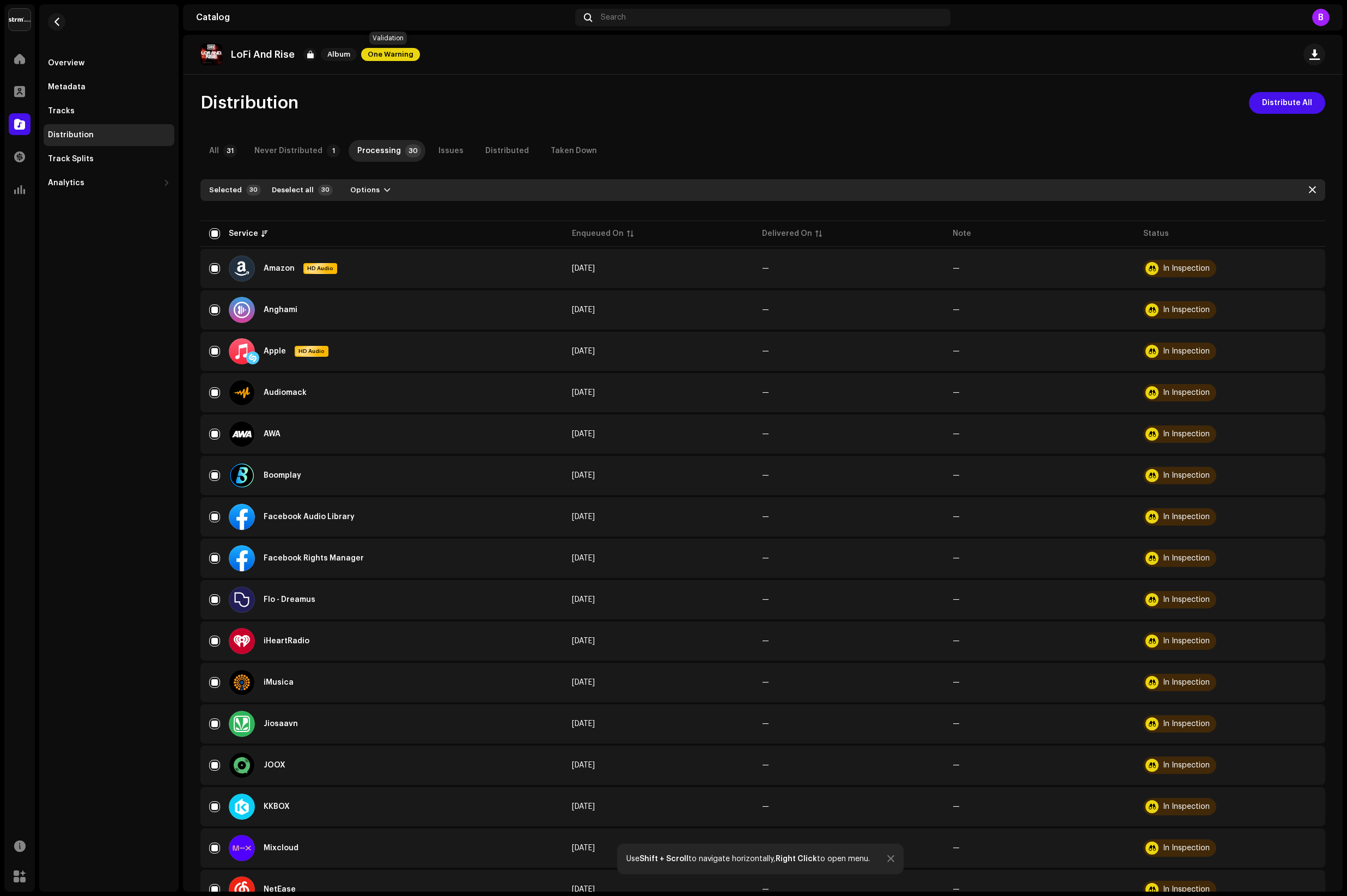
click at [383, 56] on span "One Warning" at bounding box center [391, 54] width 59 height 13
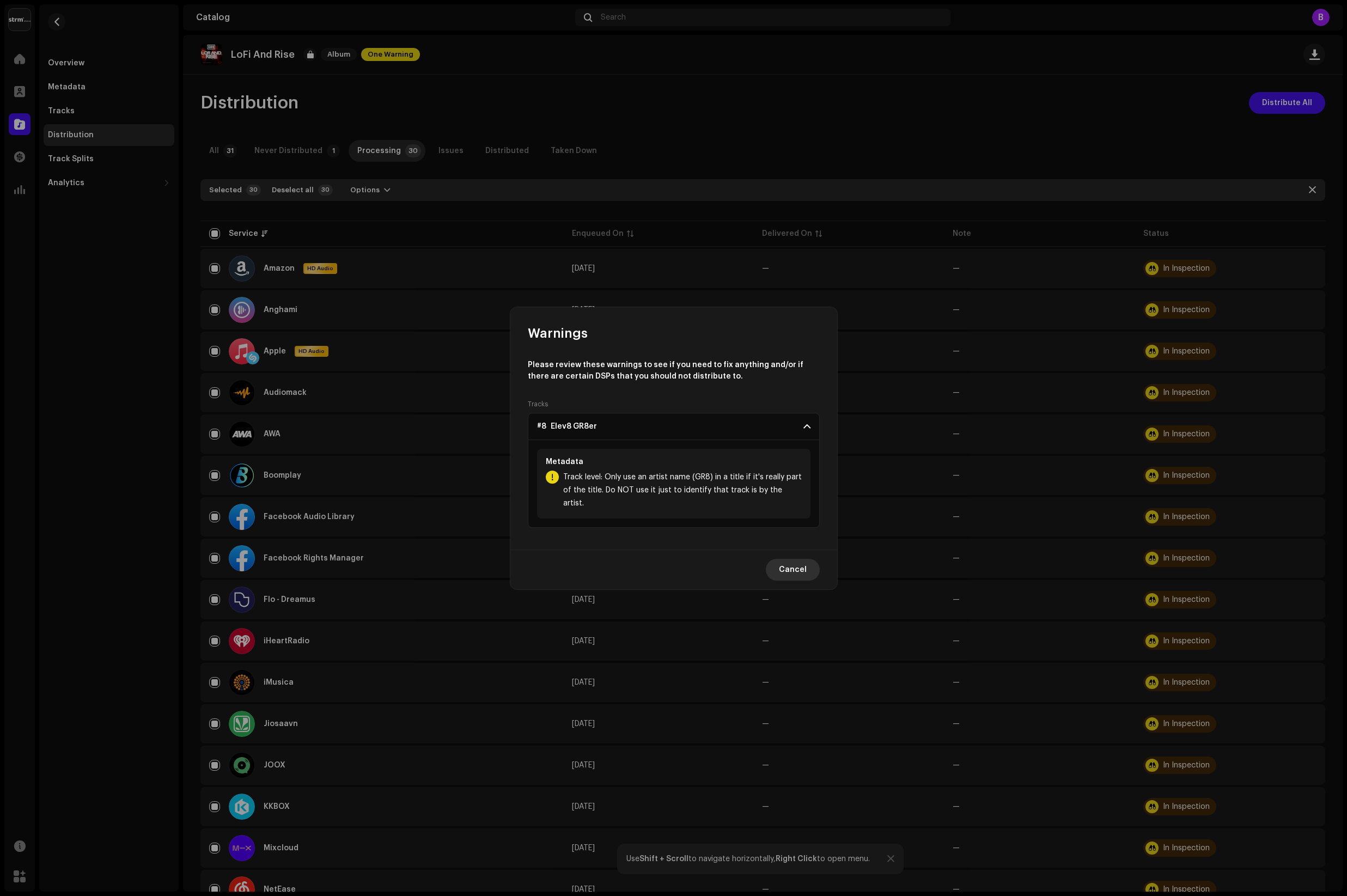
click at [799, 563] on span "Cancel" at bounding box center [793, 570] width 28 height 22
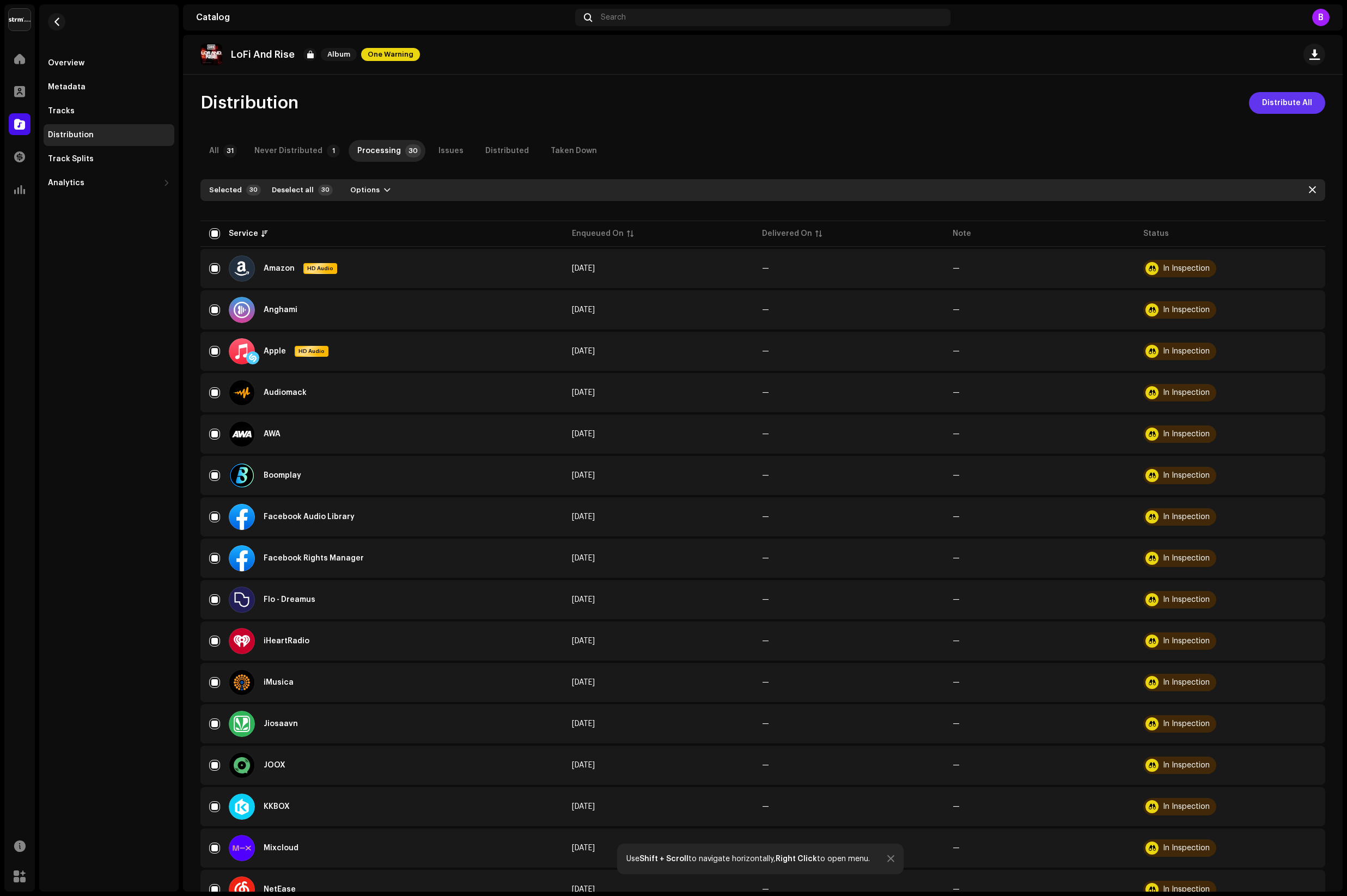
click at [1289, 106] on span "Distribute All" at bounding box center [1287, 103] width 50 height 22
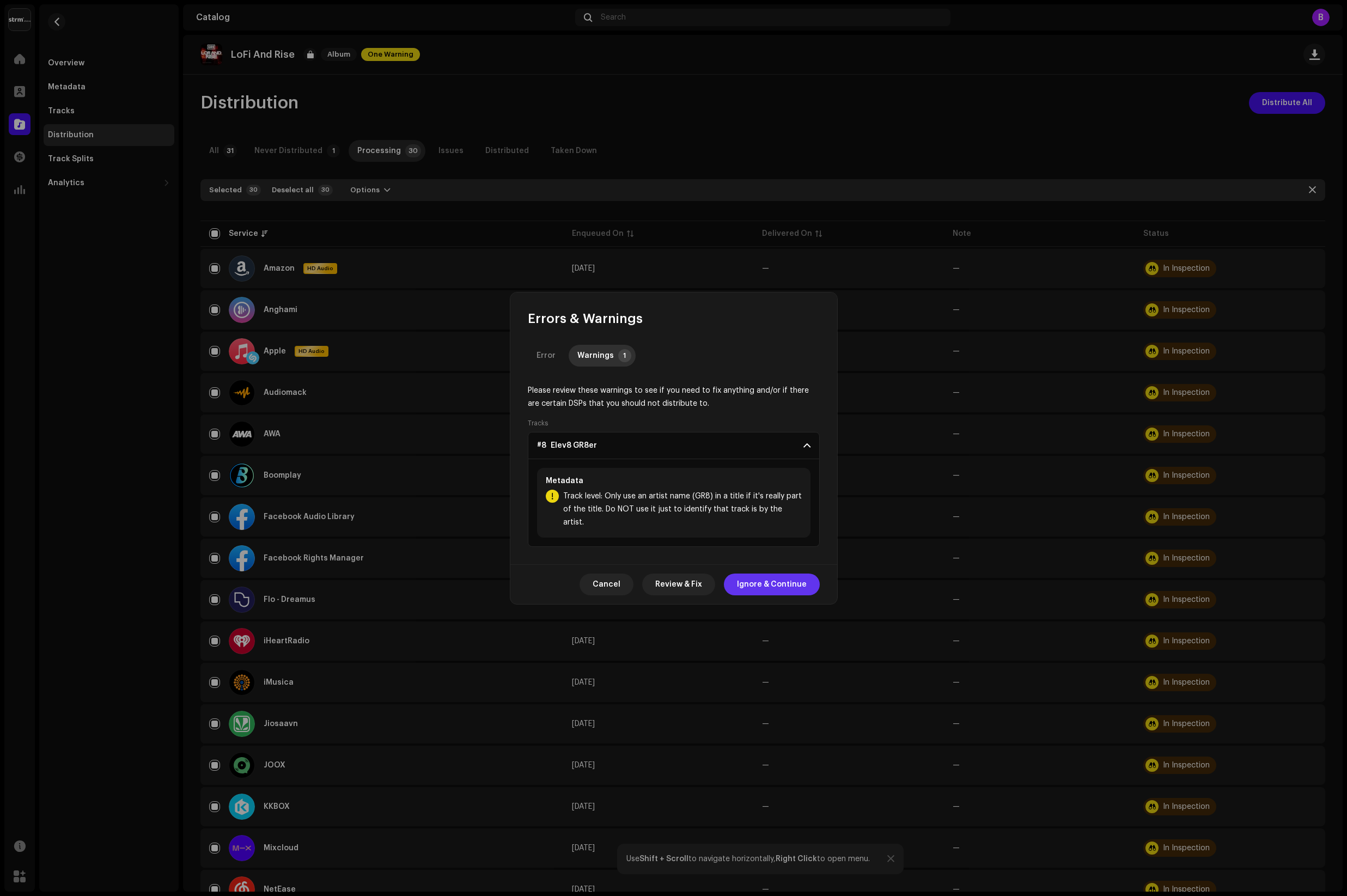
click at [777, 575] on span "Ignore & Continue" at bounding box center [772, 584] width 70 height 22
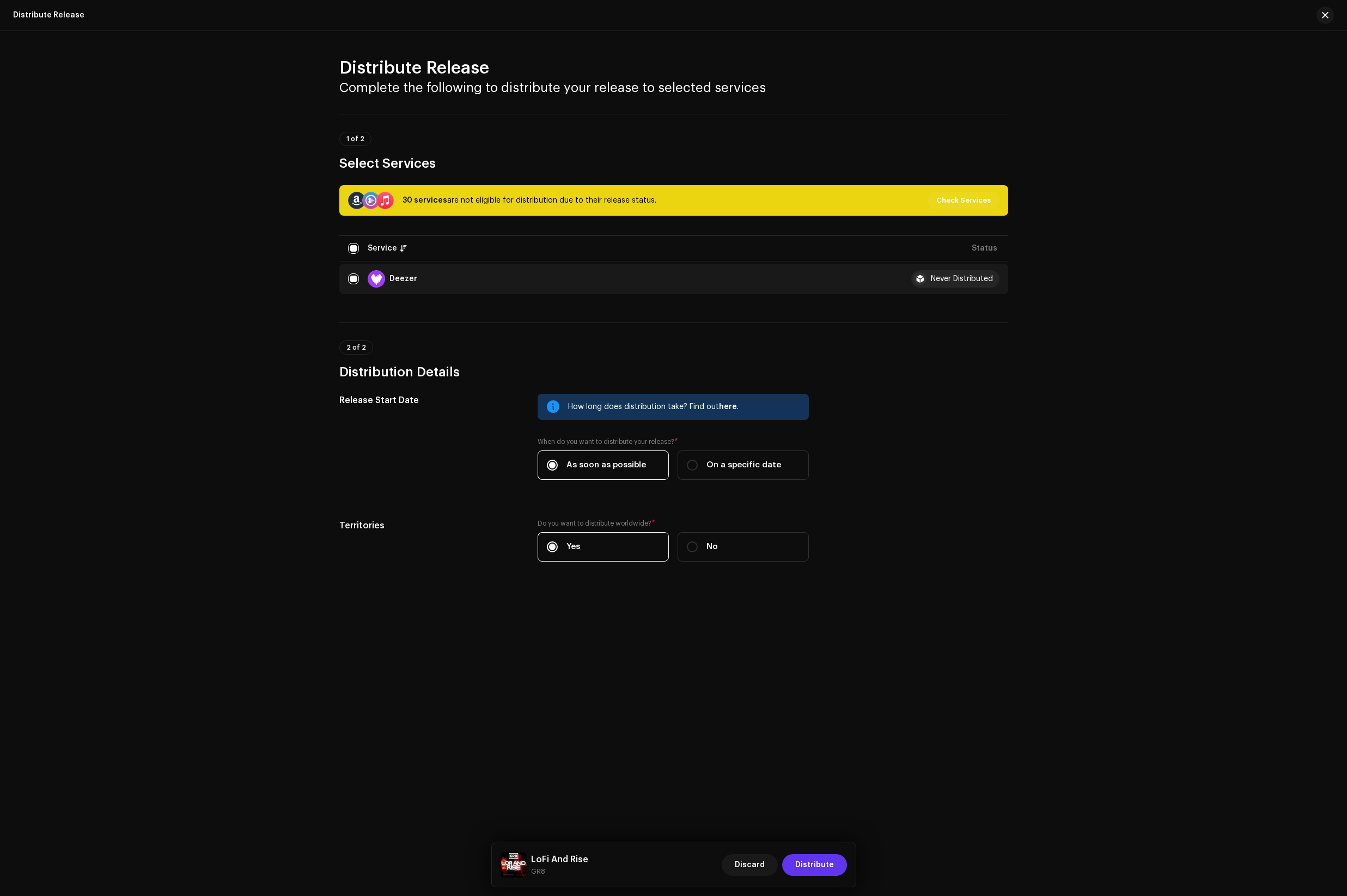
click at [812, 863] on span "Distribute" at bounding box center [815, 865] width 39 height 22
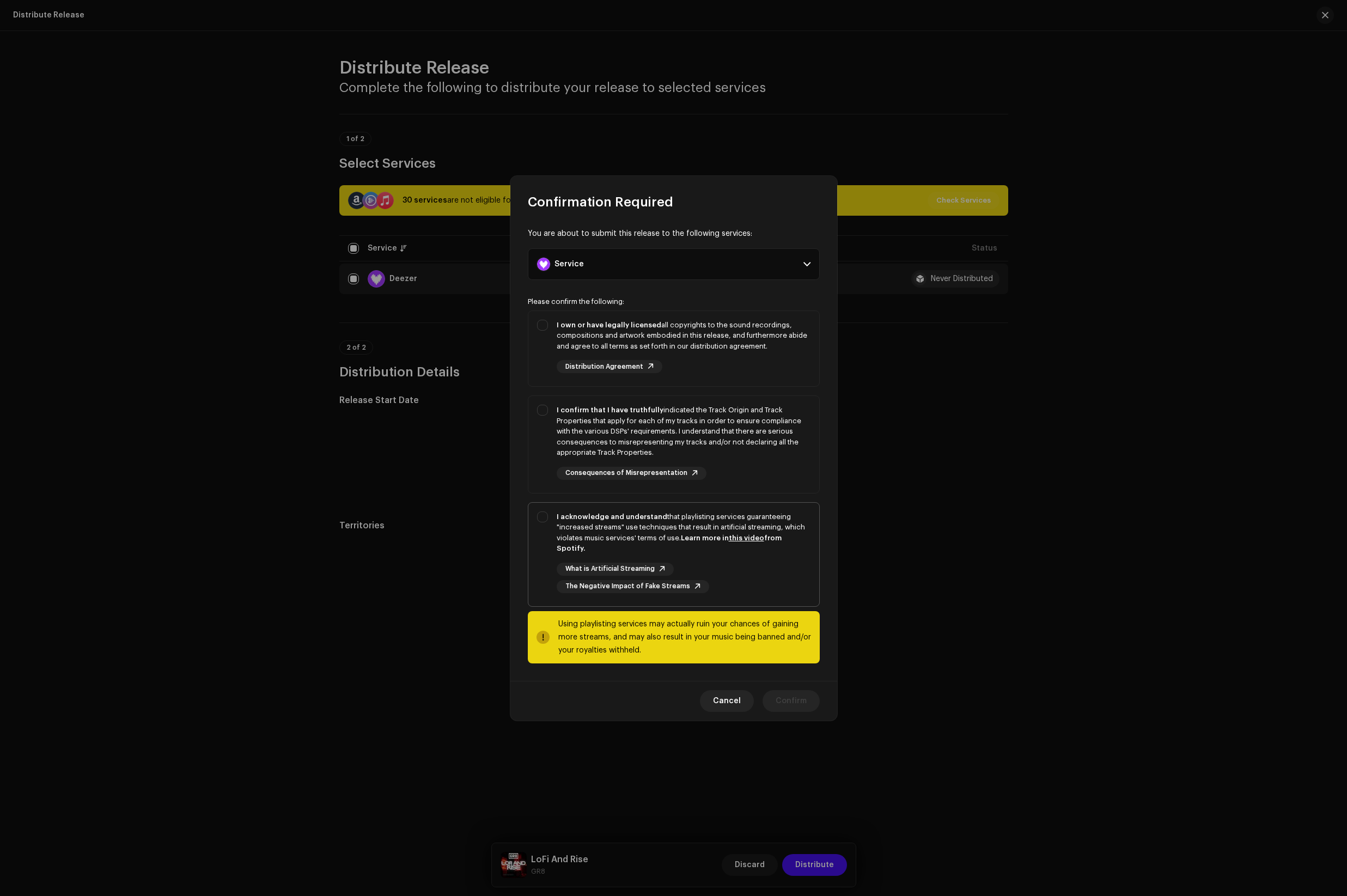
click at [543, 521] on div "I acknowledge and understand that playlisting services guaranteeing "increased …" at bounding box center [674, 552] width 291 height 99
checkbox input "true"
click at [541, 412] on div "I confirm that I have truthfully indicated the Track Origin and Track Propertie…" at bounding box center [674, 442] width 291 height 93
checkbox input "true"
click at [540, 329] on div "I own or have legally licensed all copyrights to the sound recordings, composit…" at bounding box center [674, 347] width 291 height 72
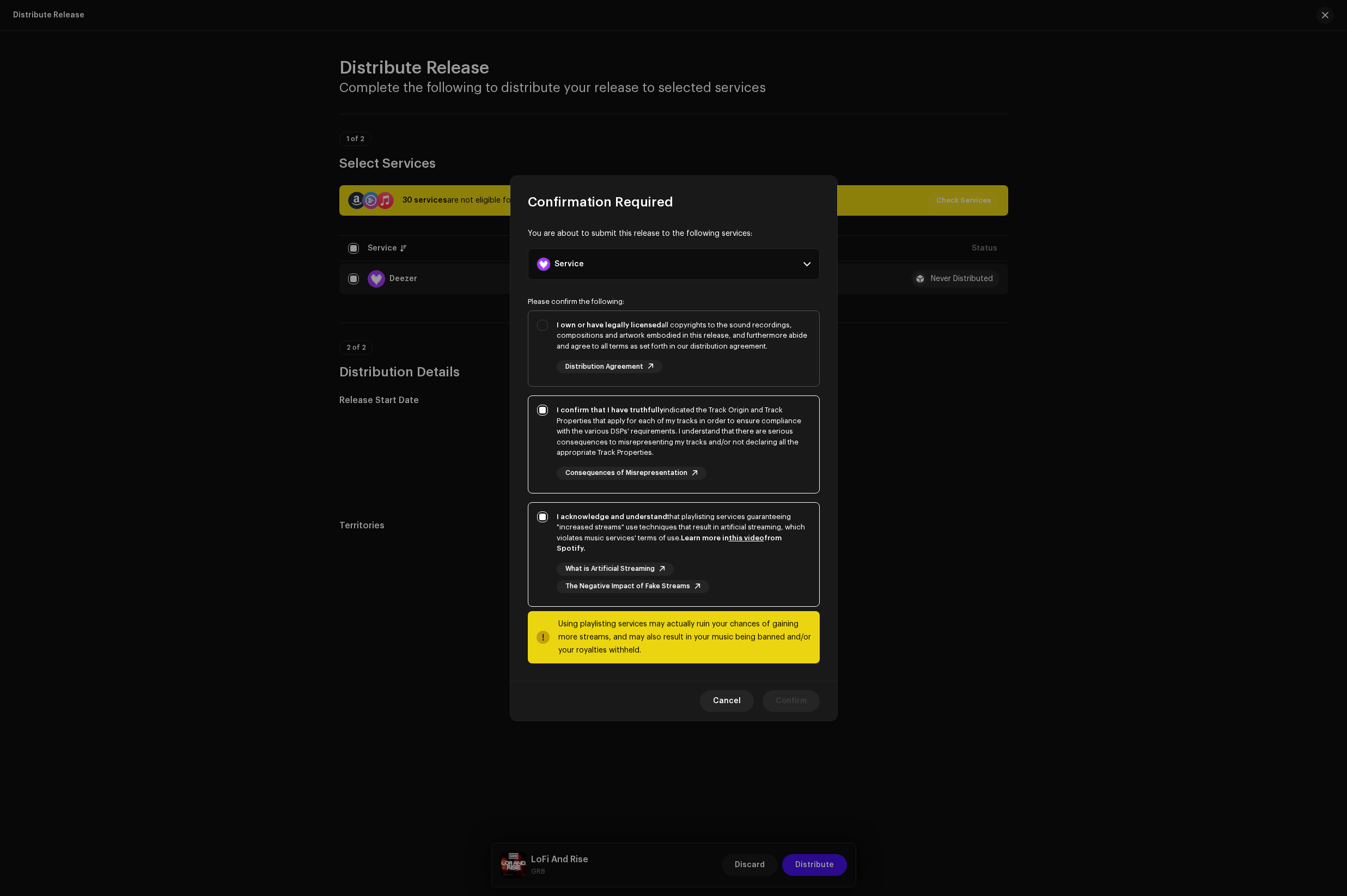
checkbox input "true"
click at [657, 280] on p-accordion-header "Service" at bounding box center [673, 264] width 292 height 31
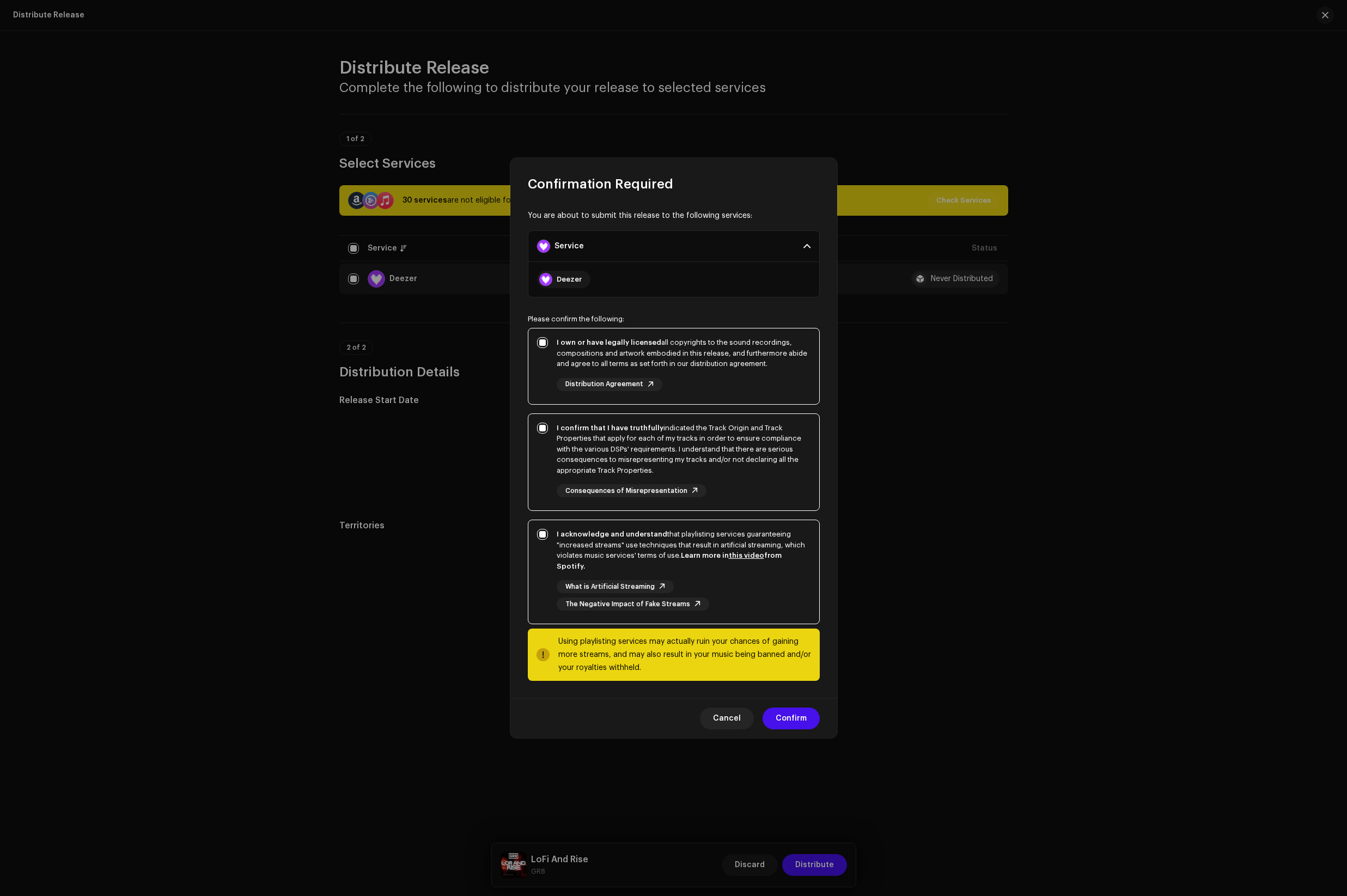
click at [698, 262] on p-accordion-header "Service" at bounding box center [673, 246] width 292 height 31
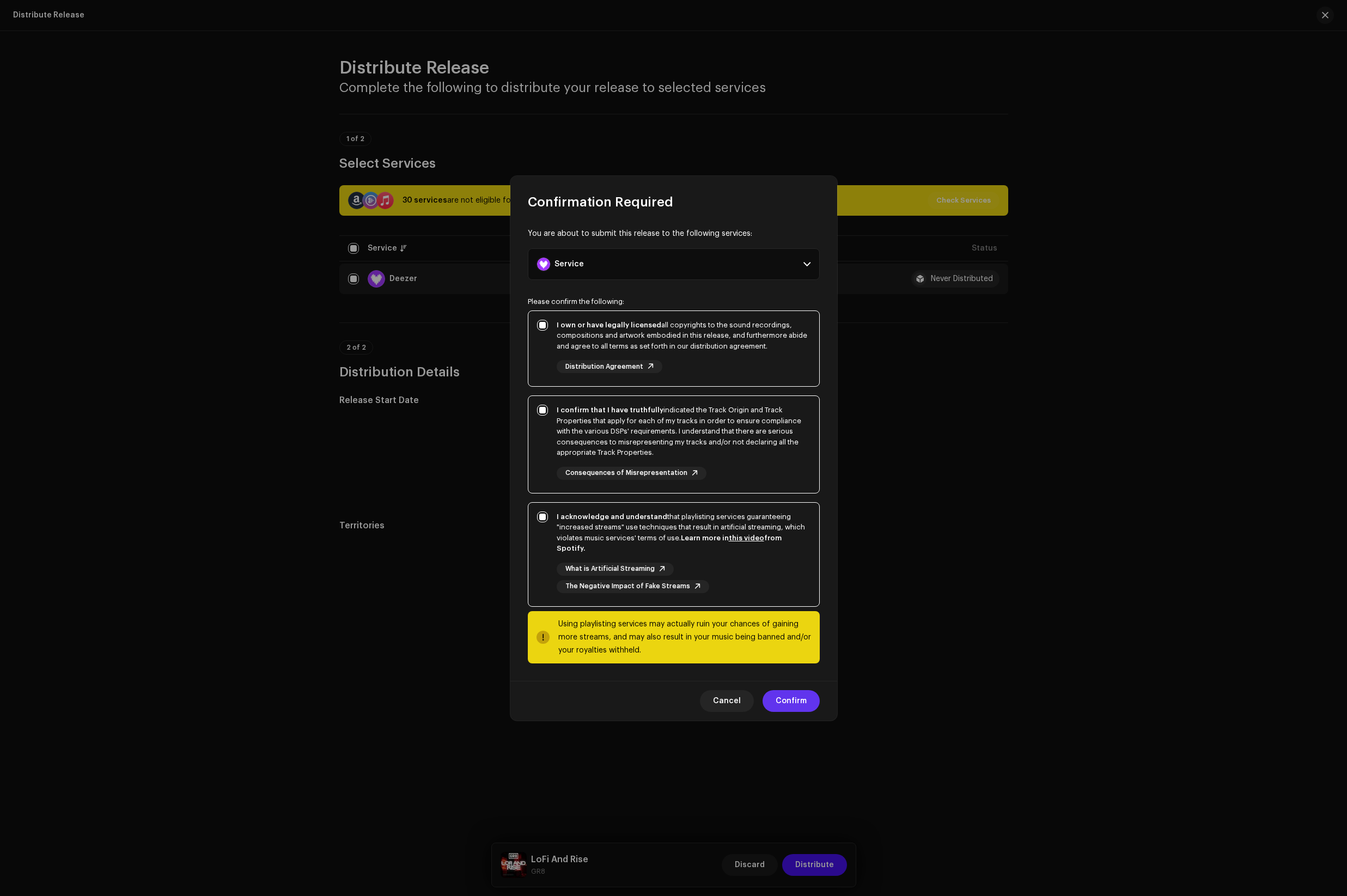
click at [801, 690] on span "Confirm" at bounding box center [791, 701] width 31 height 22
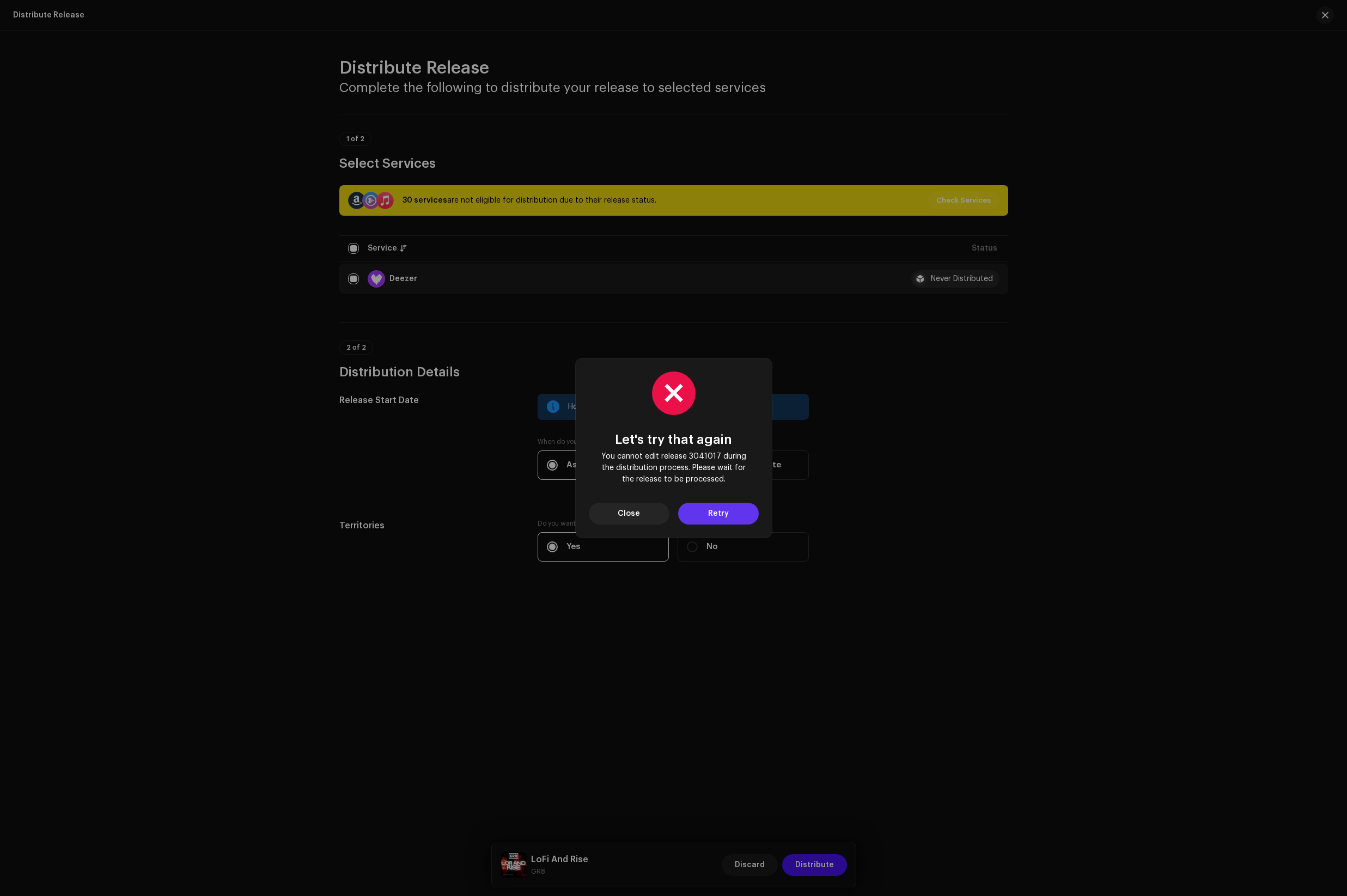
click at [721, 512] on span "Retry" at bounding box center [718, 513] width 21 height 22
click at [637, 503] on span "Close" at bounding box center [629, 513] width 23 height 22
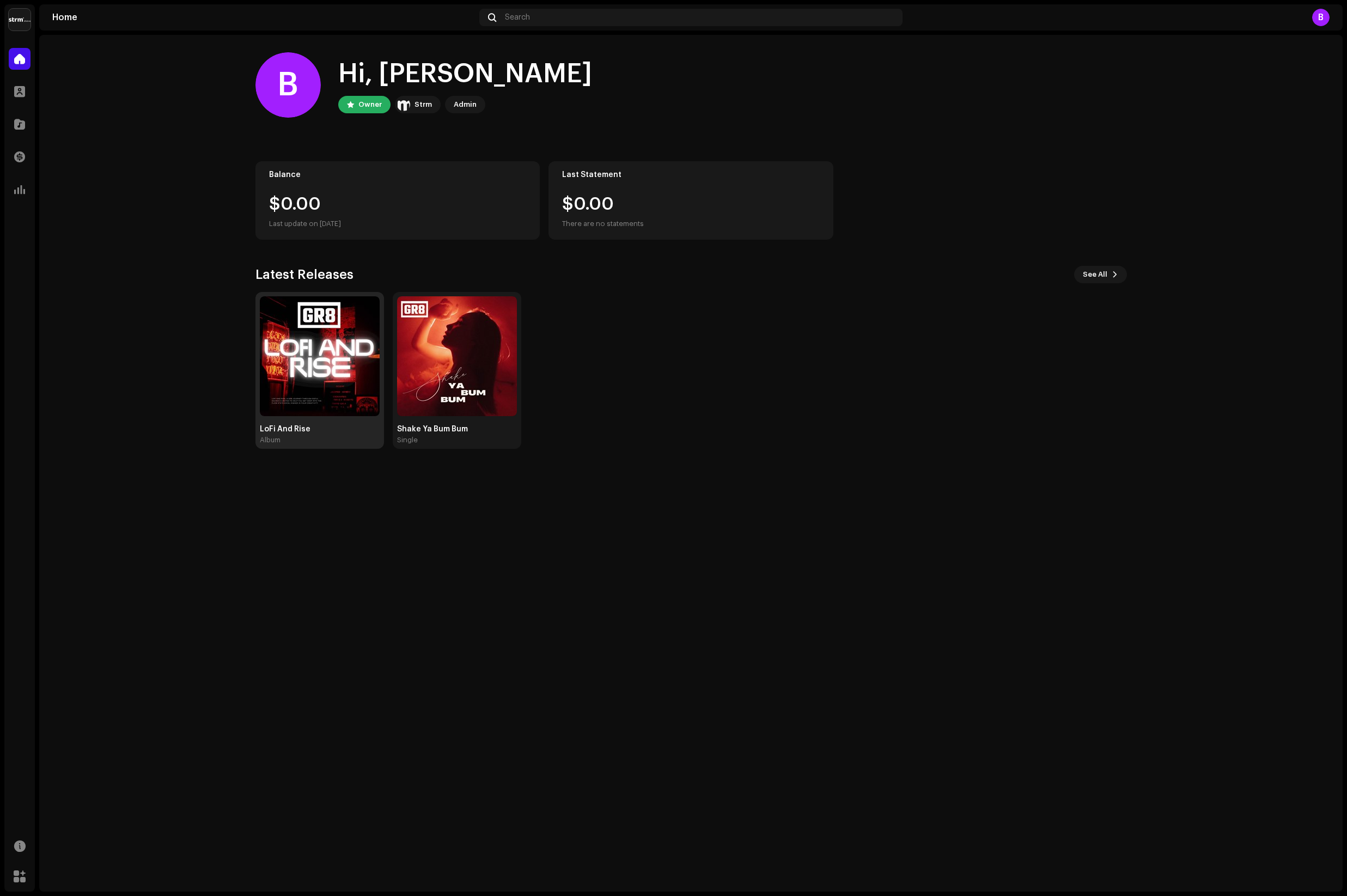
click at [343, 402] on img at bounding box center [319, 356] width 120 height 120
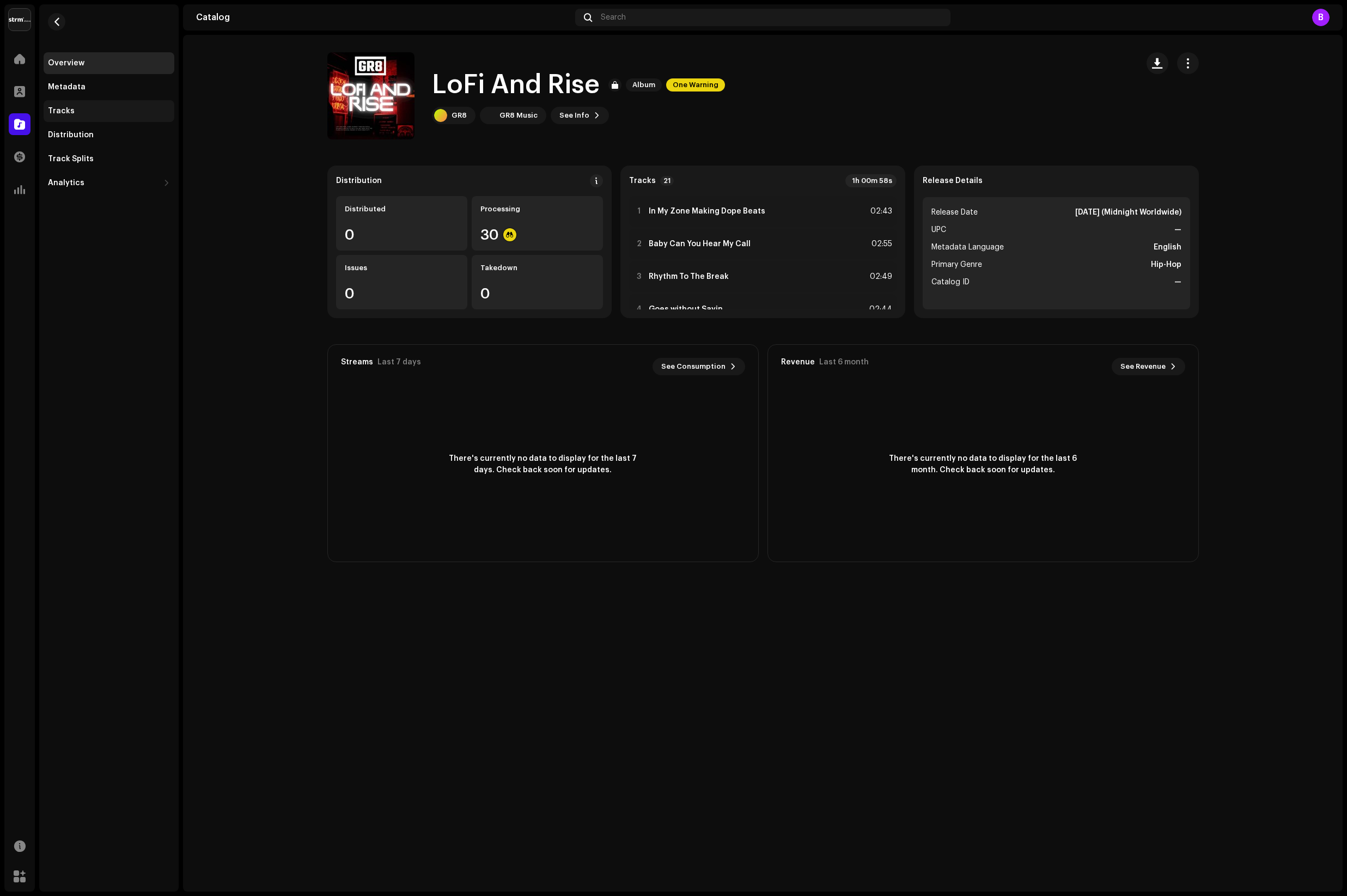
click at [63, 112] on div "Tracks" at bounding box center [61, 111] width 27 height 9
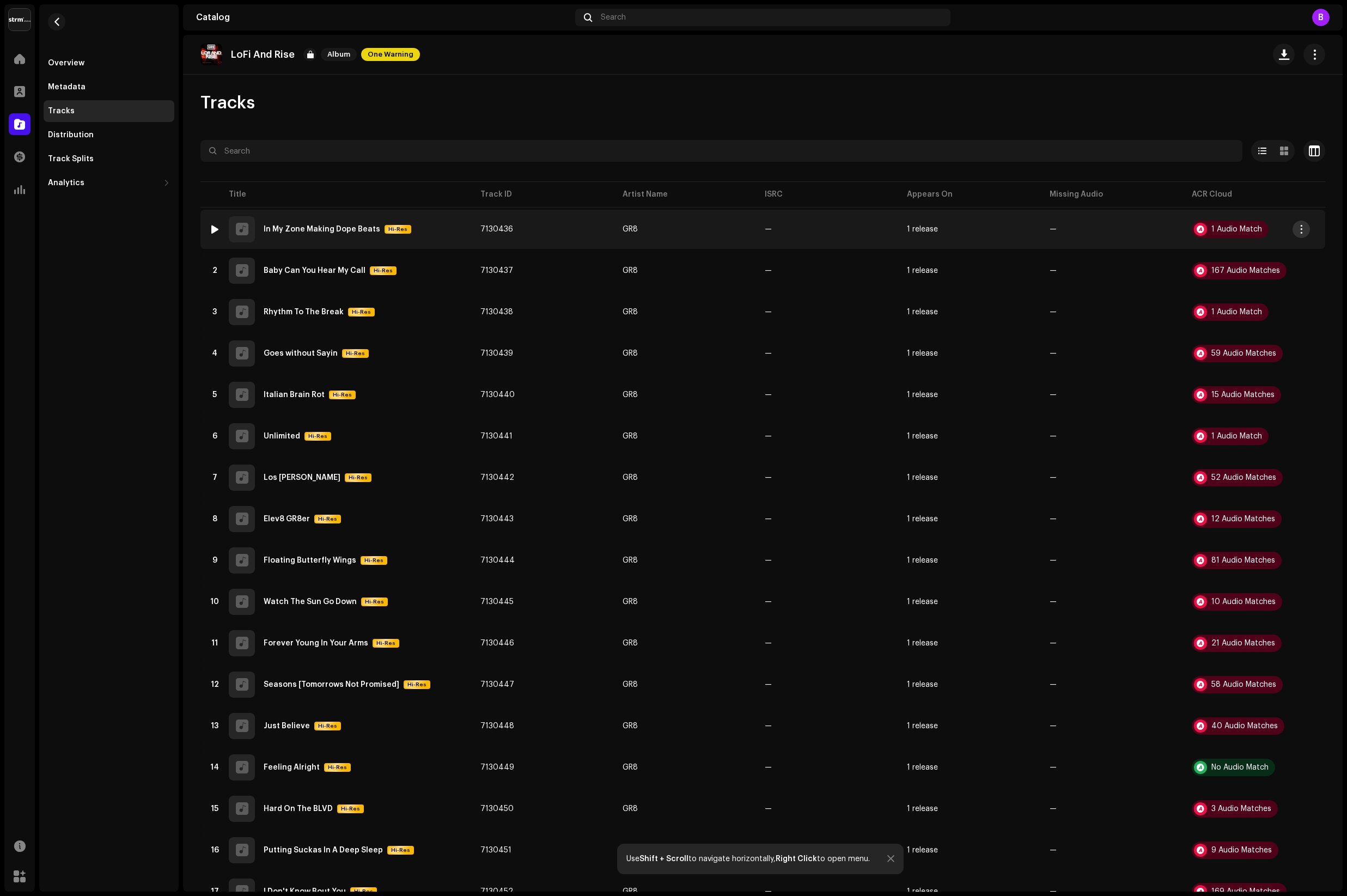
click at [1306, 228] on span "button" at bounding box center [1301, 230] width 8 height 9
click at [1235, 230] on div "1 Audio Match" at bounding box center [1237, 229] width 51 height 8
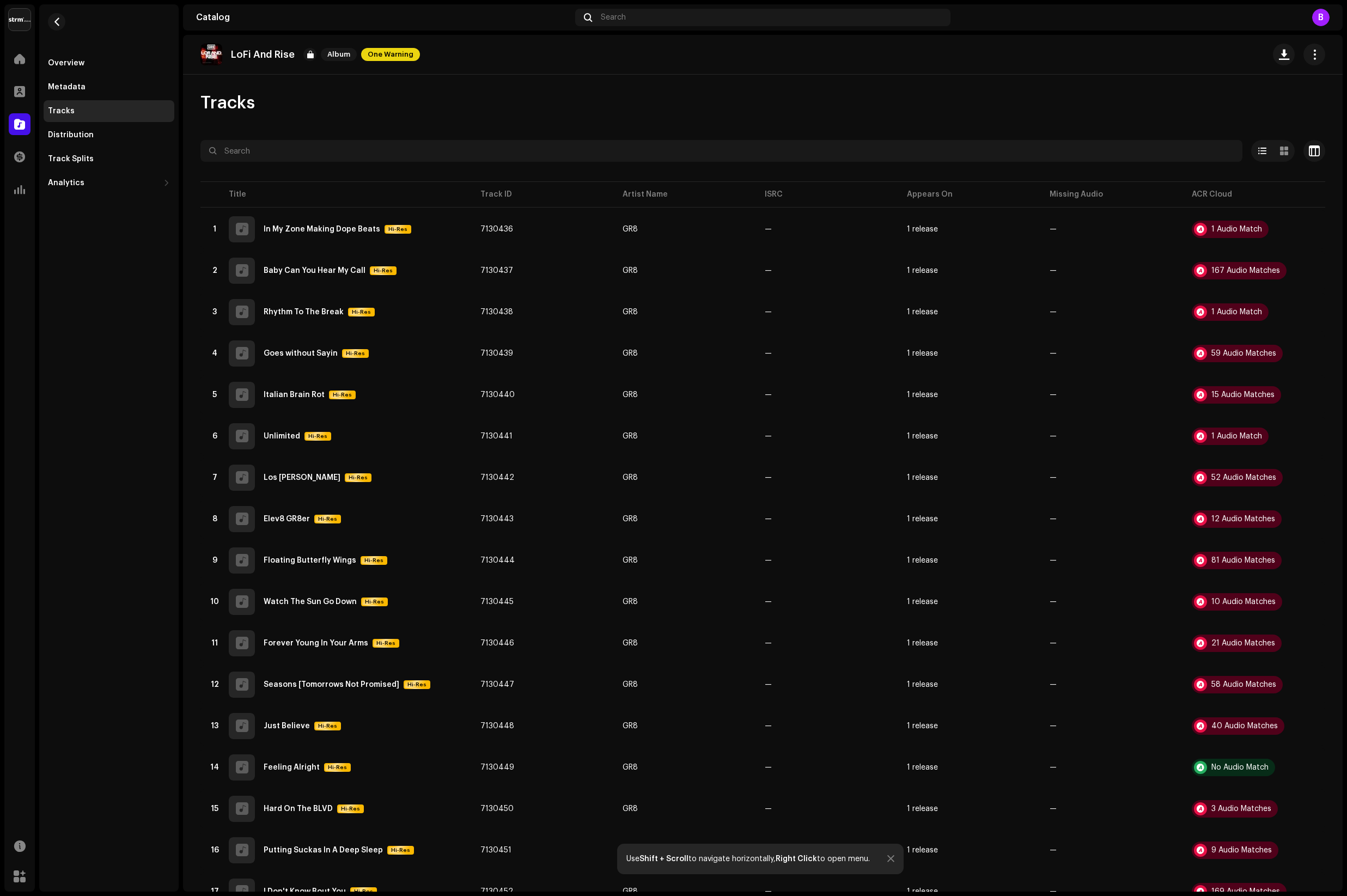
click at [875, 331] on div "Audio Recognition by Remix/Sample 1 All results require review/listening to avo…" at bounding box center [673, 448] width 1347 height 896
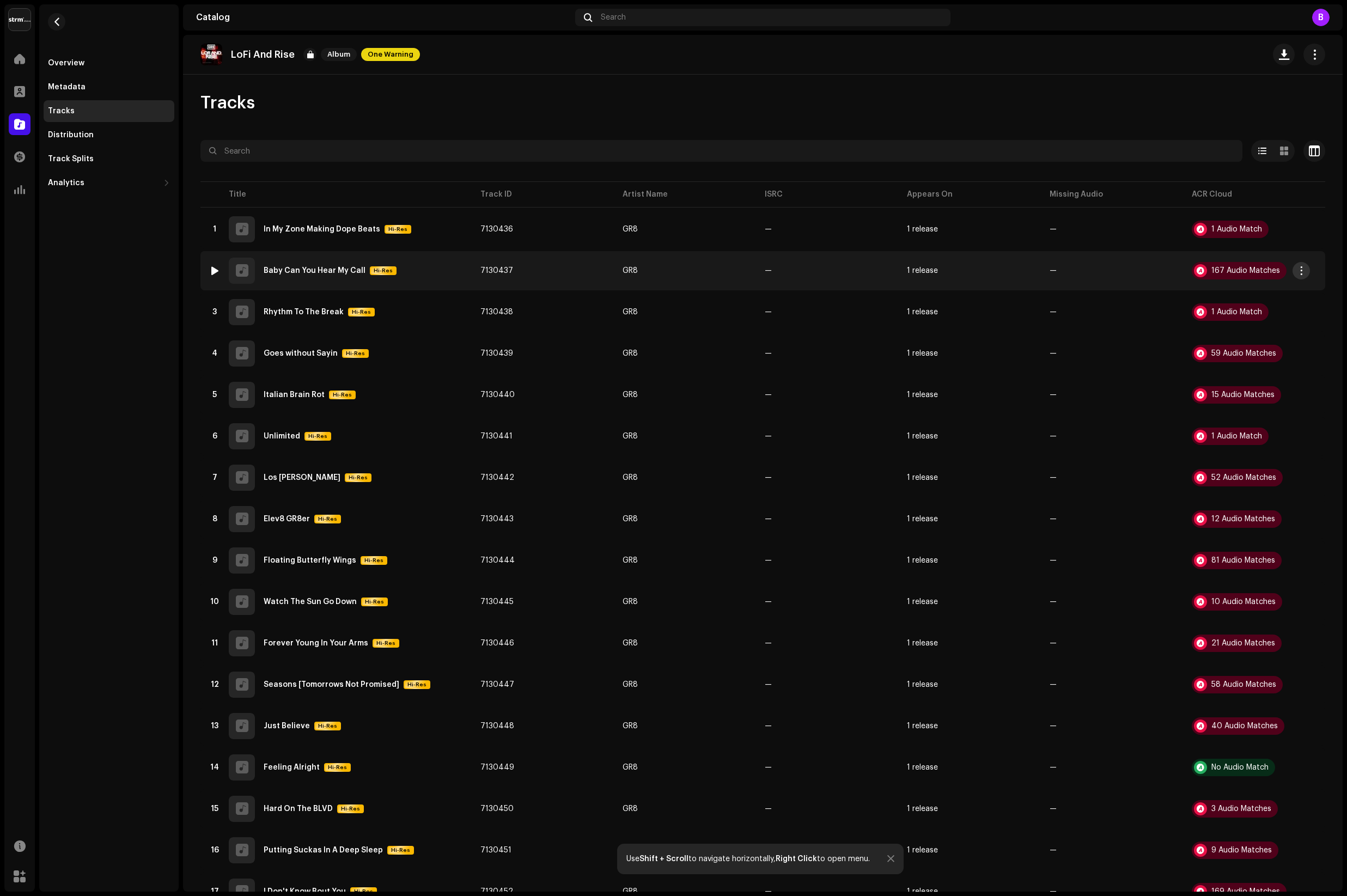
click at [1298, 272] on span "button" at bounding box center [1301, 271] width 8 height 9
click at [1247, 265] on div "167 Audio Matches" at bounding box center [1239, 271] width 95 height 18
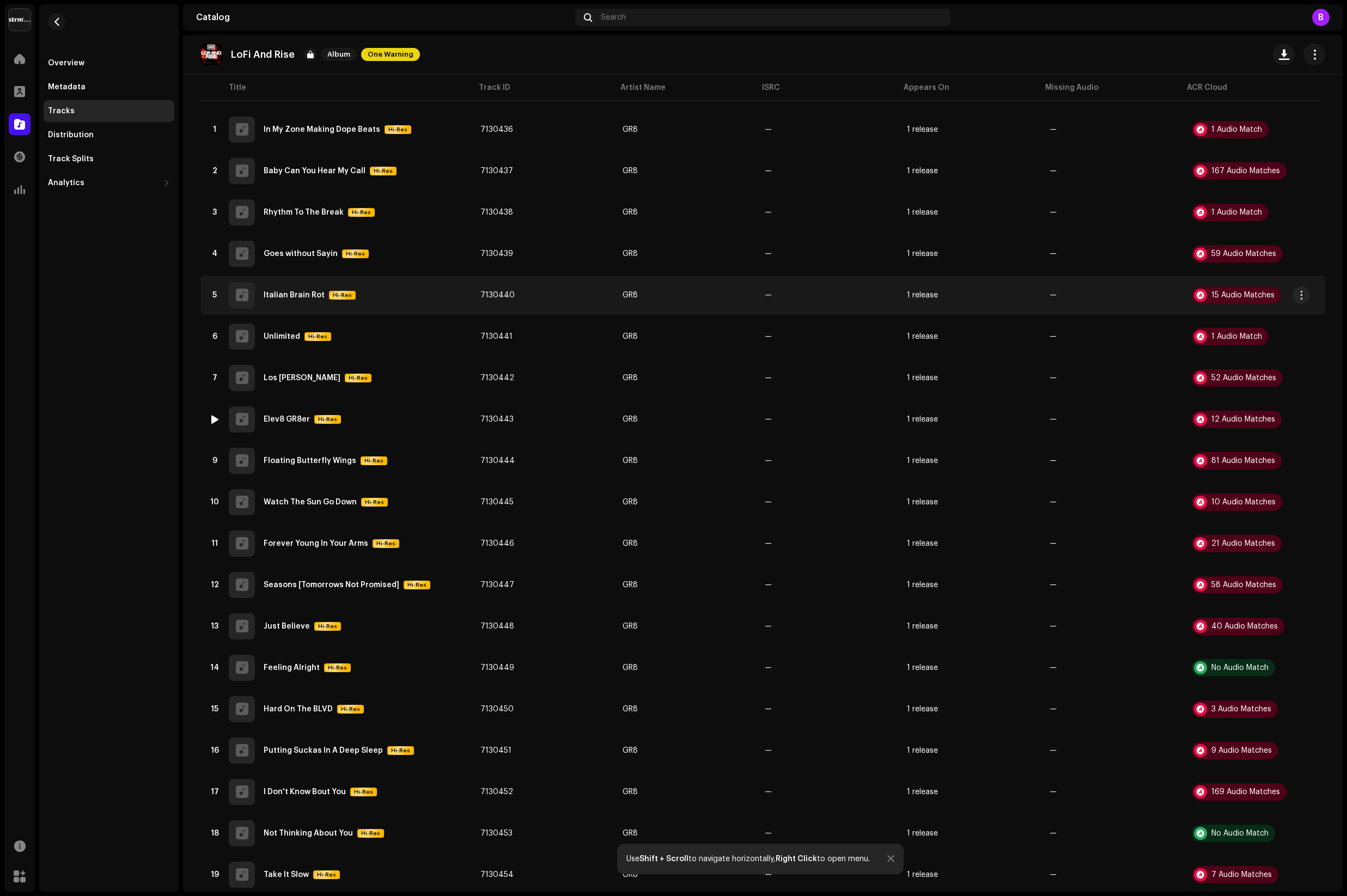
scroll to position [216, 0]
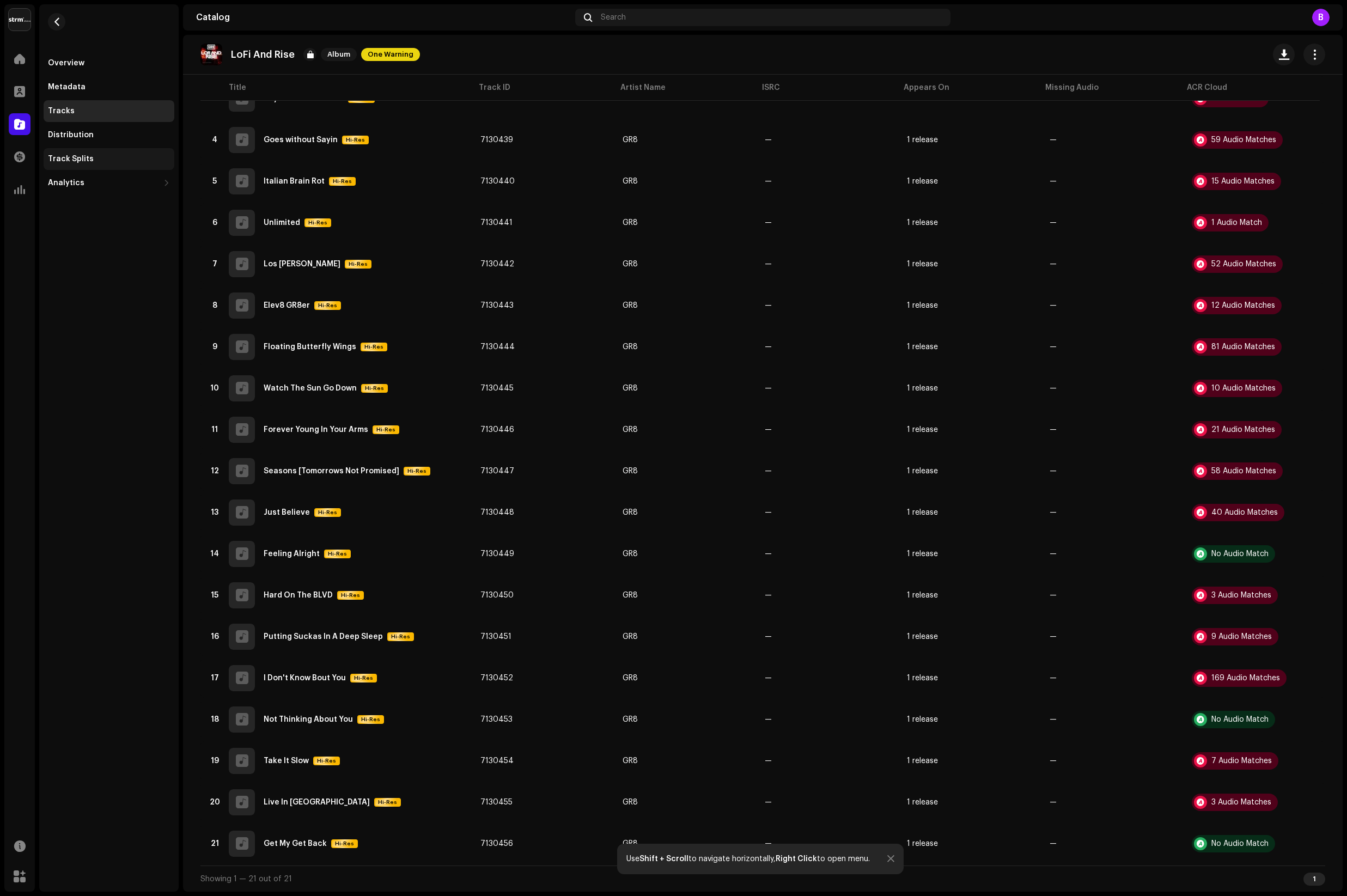
click at [103, 159] on div "Track Splits" at bounding box center [109, 159] width 122 height 9
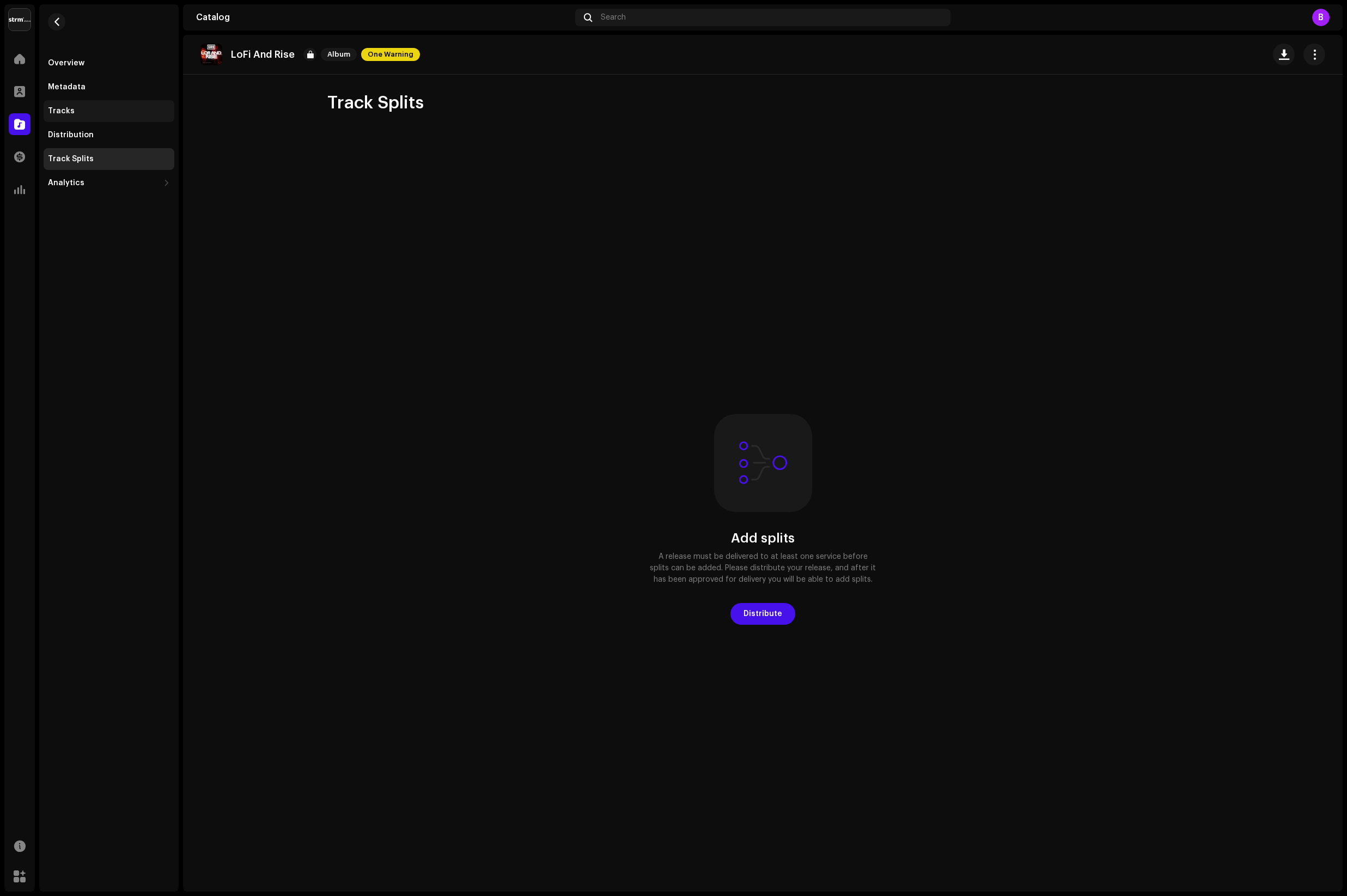
click at [72, 112] on div "Tracks" at bounding box center [109, 111] width 122 height 9
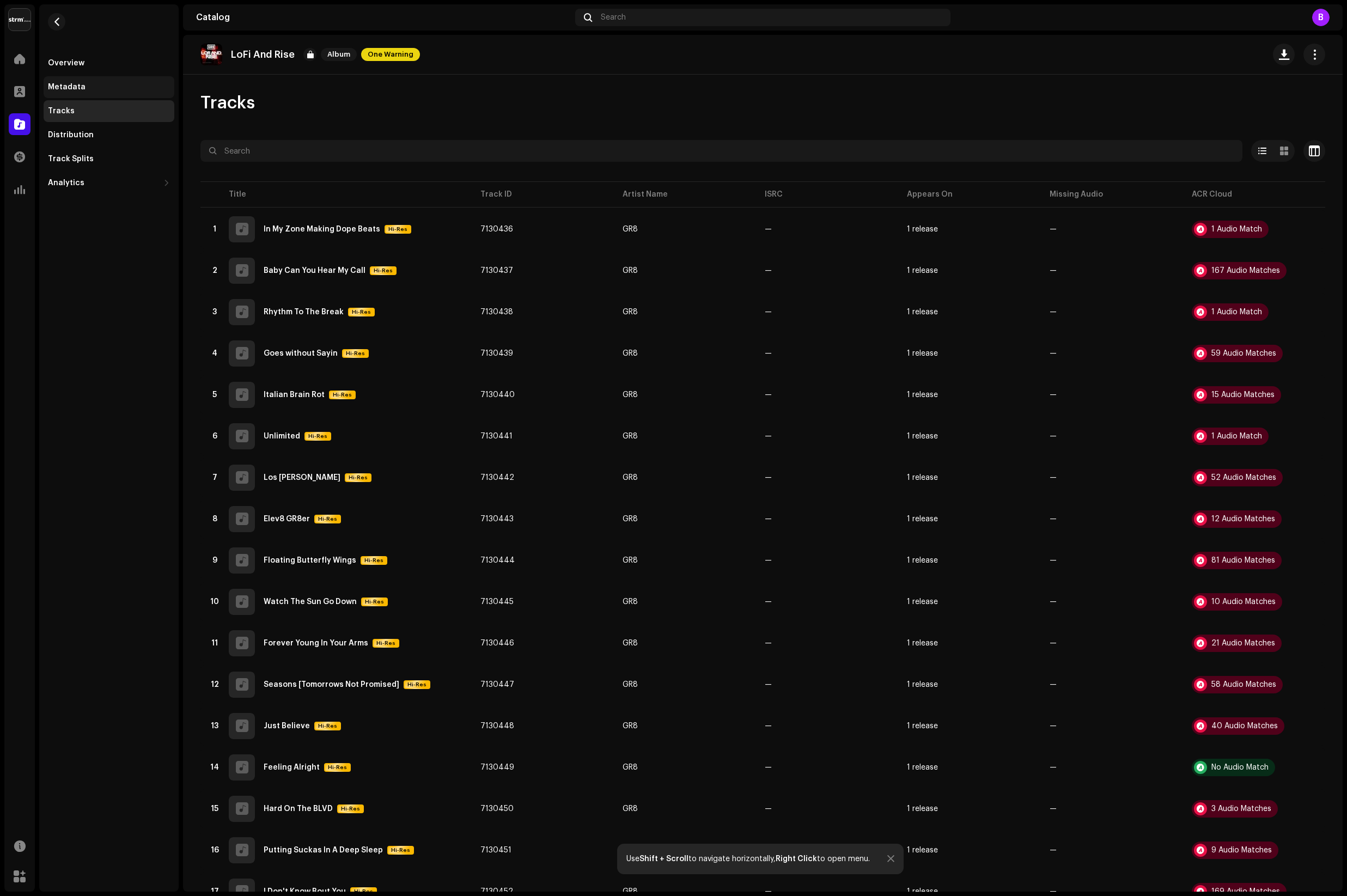
click at [73, 85] on div "Metadata" at bounding box center [67, 87] width 38 height 9
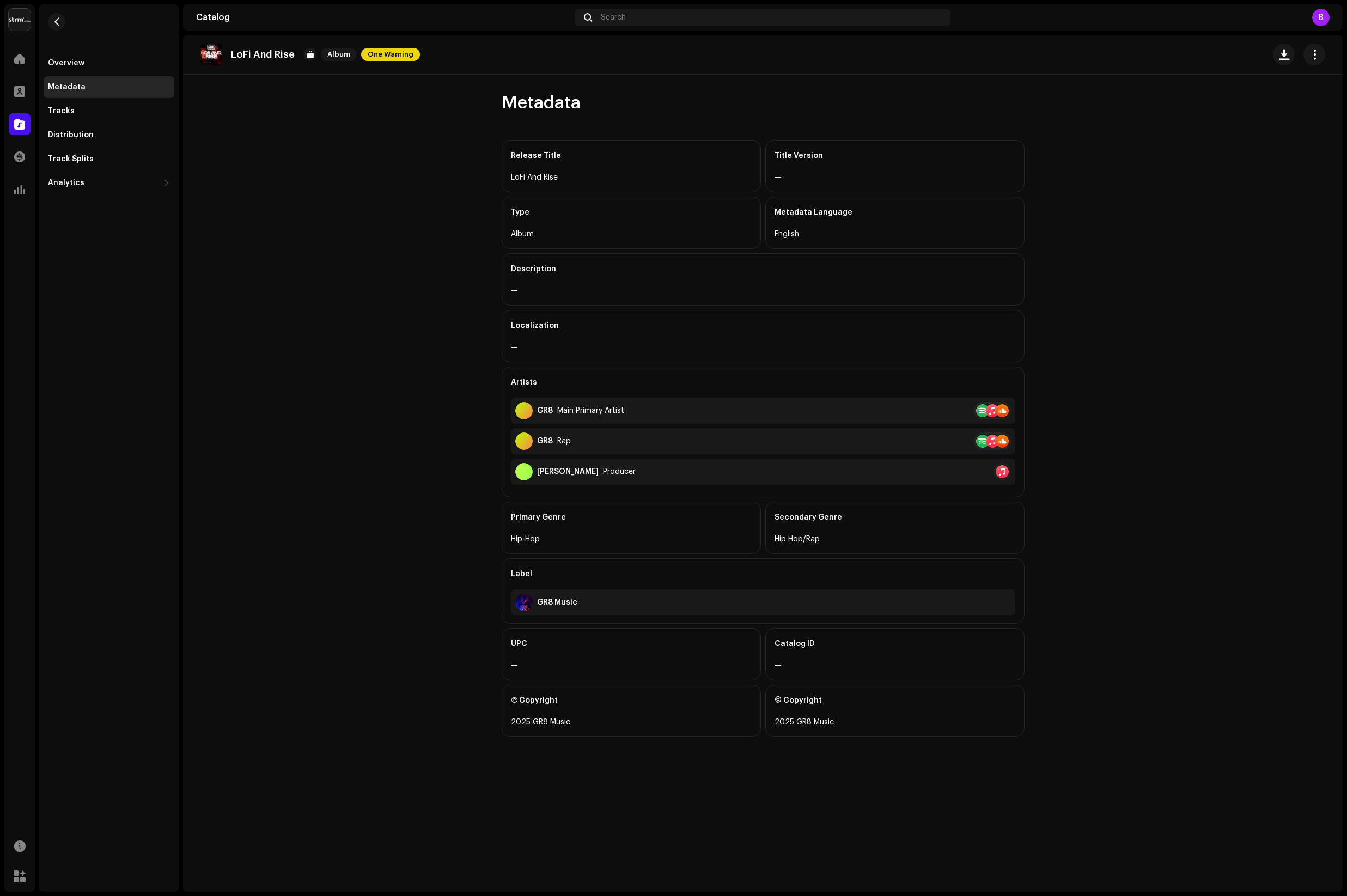
click at [719, 605] on div "GR8 Music" at bounding box center [763, 603] width 504 height 26
click at [681, 646] on div "UPC" at bounding box center [631, 644] width 241 height 31
click at [805, 178] on div "—" at bounding box center [895, 178] width 241 height 13
click at [75, 62] on div "Overview" at bounding box center [66, 63] width 36 height 9
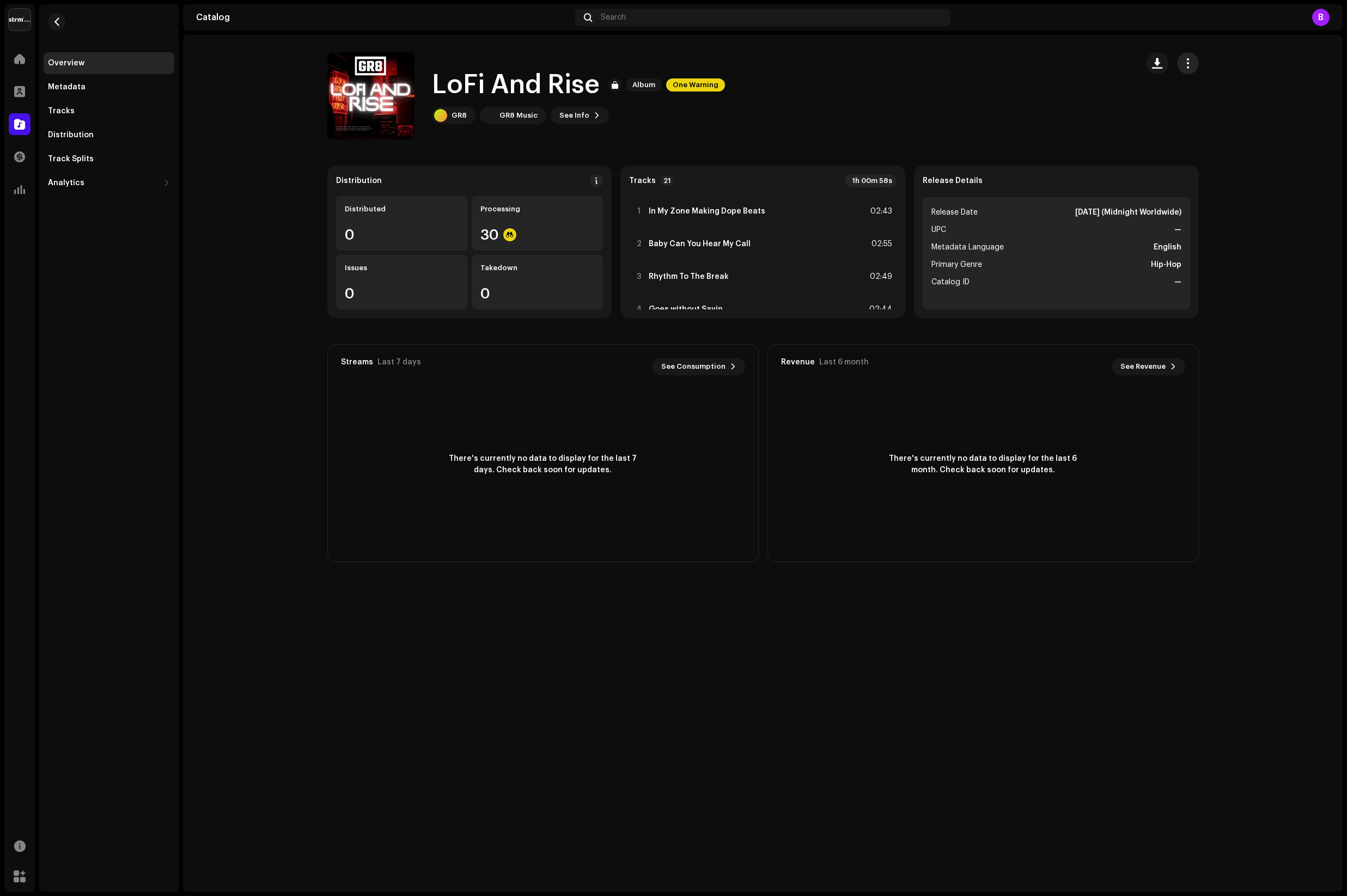
click at [1188, 64] on span "button" at bounding box center [1188, 63] width 10 height 9
click at [957, 93] on div "LoFi And Rise Album One Warning GR8 GR8 Music See Info" at bounding box center [728, 95] width 802 height 87
